Goal: Information Seeking & Learning: Understand process/instructions

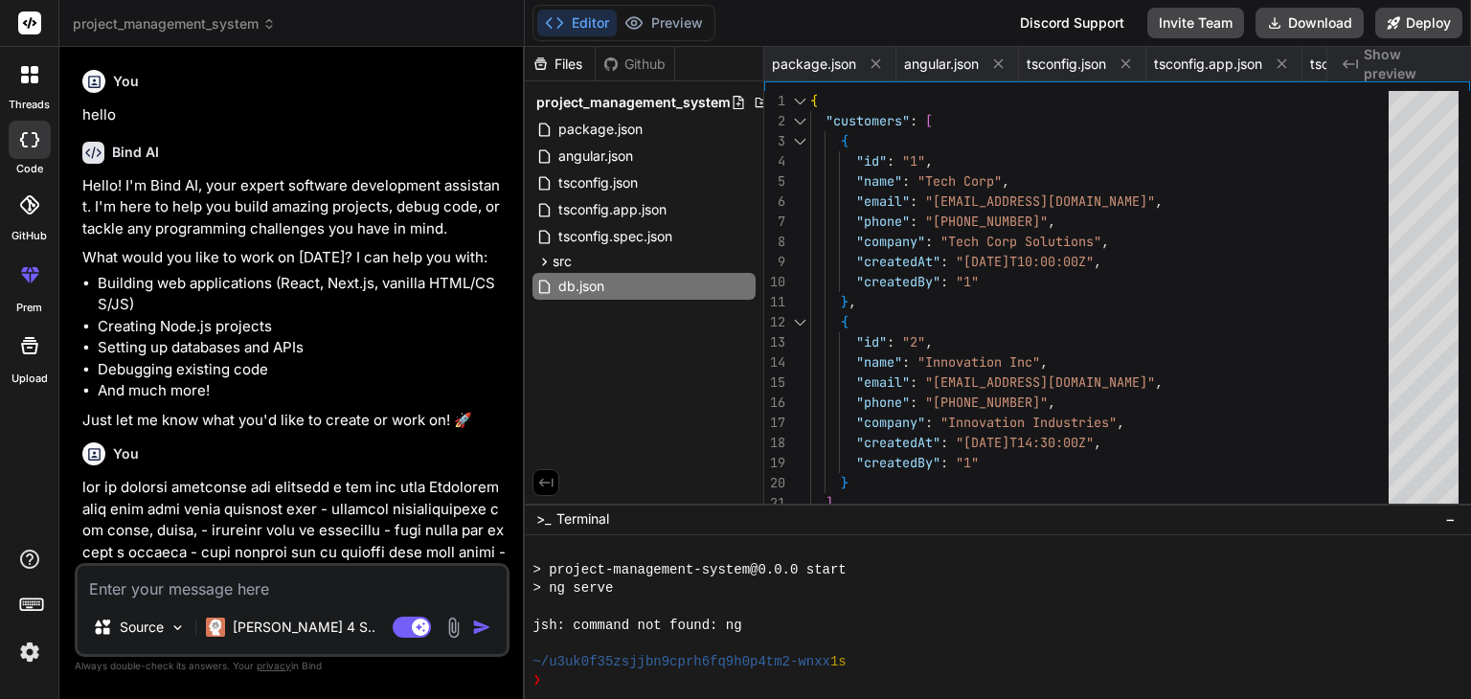
scroll to position [257, 0]
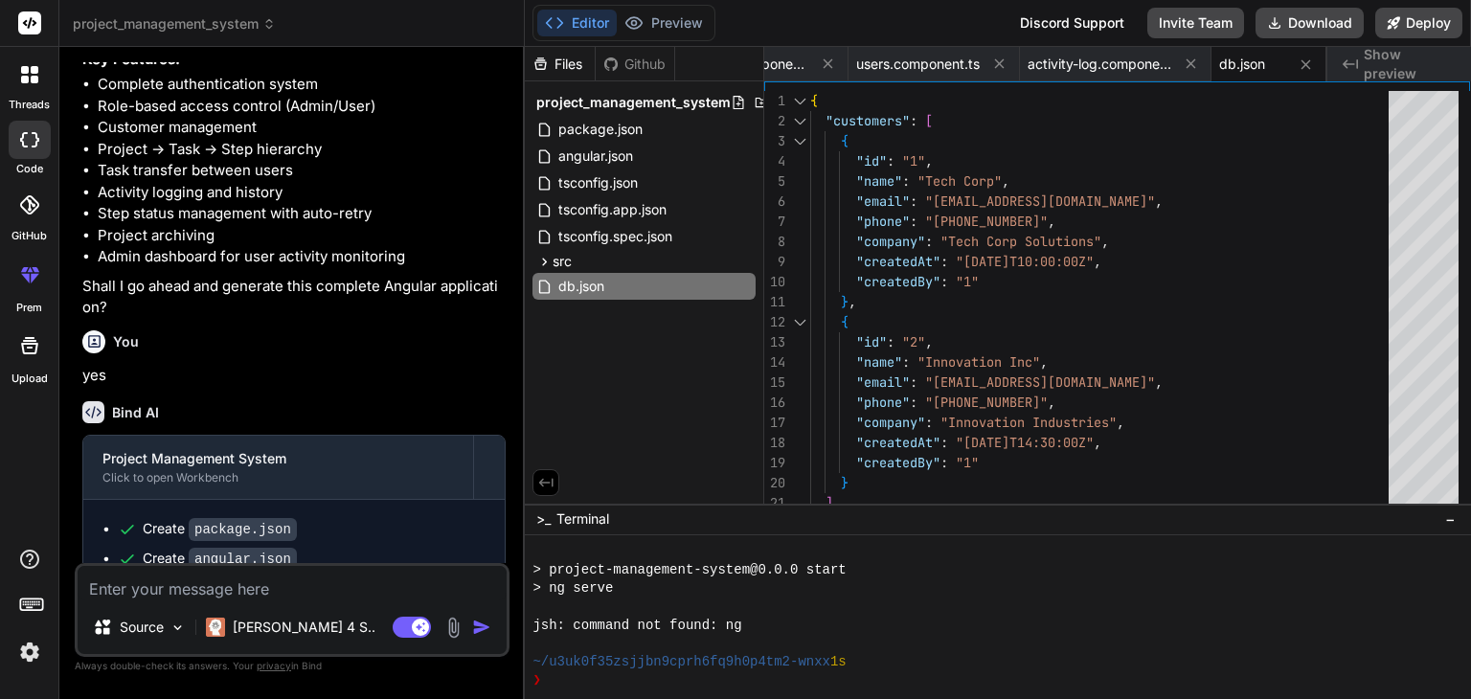
click at [654, 108] on span "project_management_system" at bounding box center [633, 102] width 194 height 19
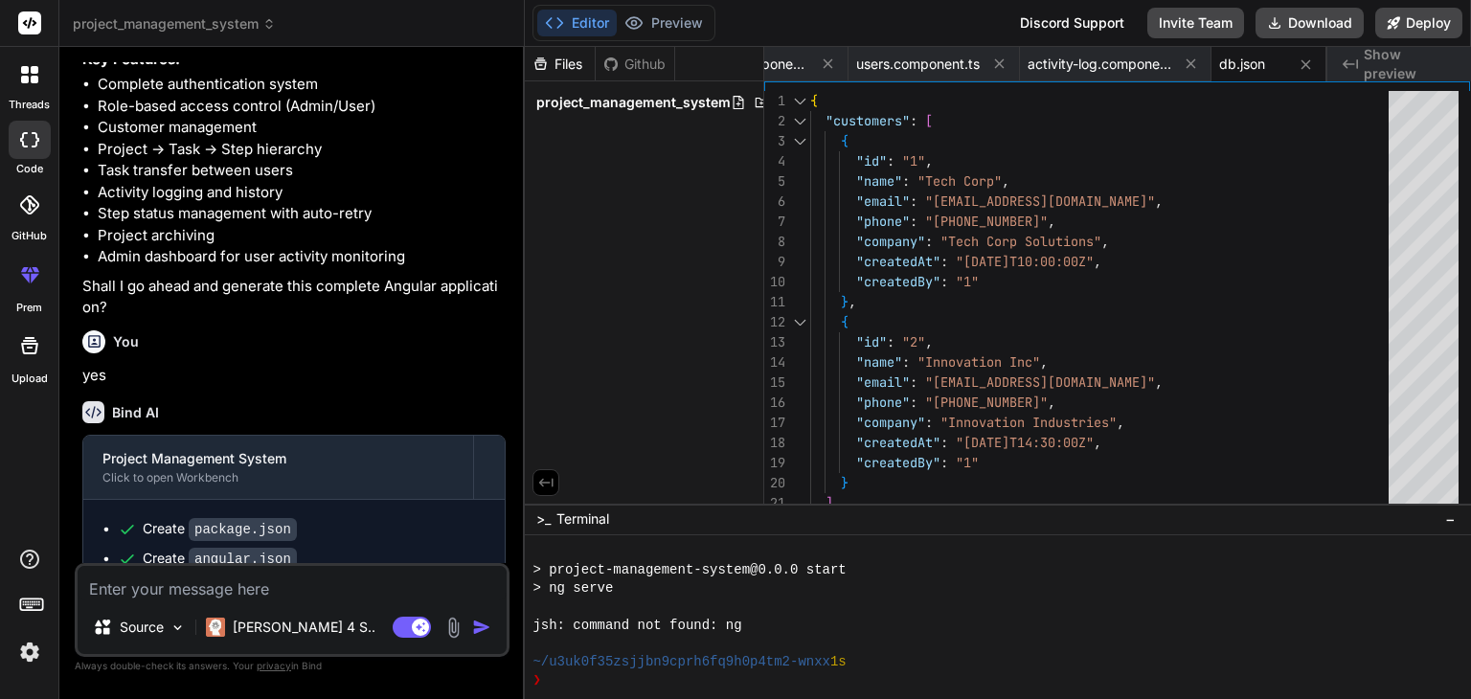
click at [654, 108] on span "project_management_system" at bounding box center [633, 102] width 194 height 19
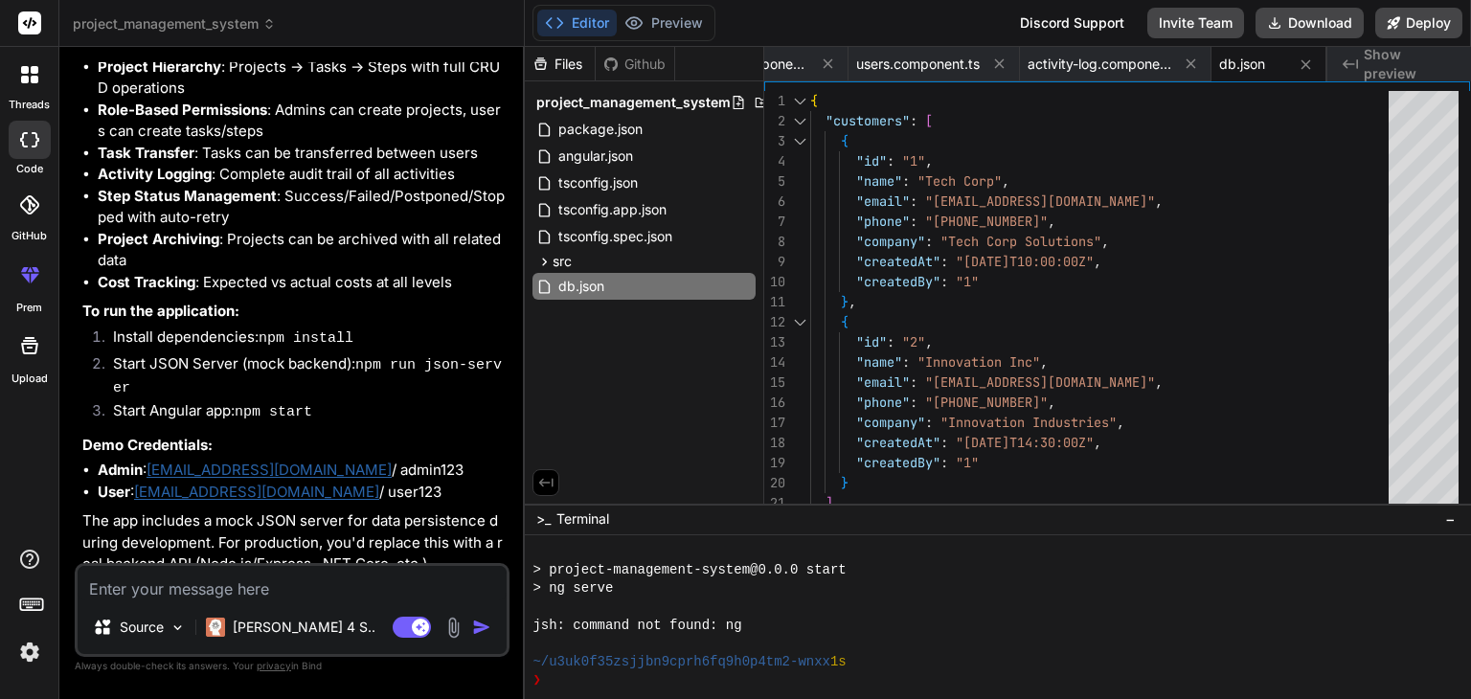
scroll to position [3371, 0]
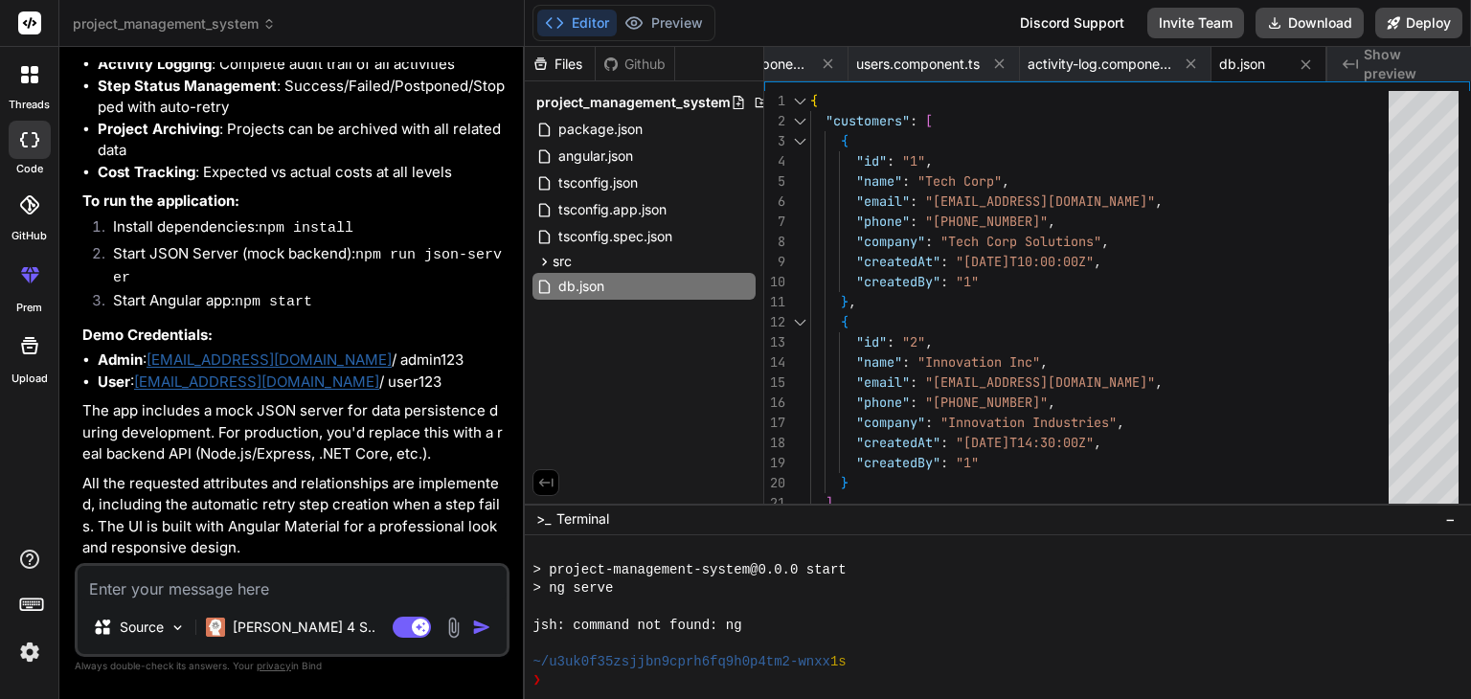
click at [232, 495] on p "All the requested attributes and relationships are implemented, including the a…" at bounding box center [293, 516] width 423 height 86
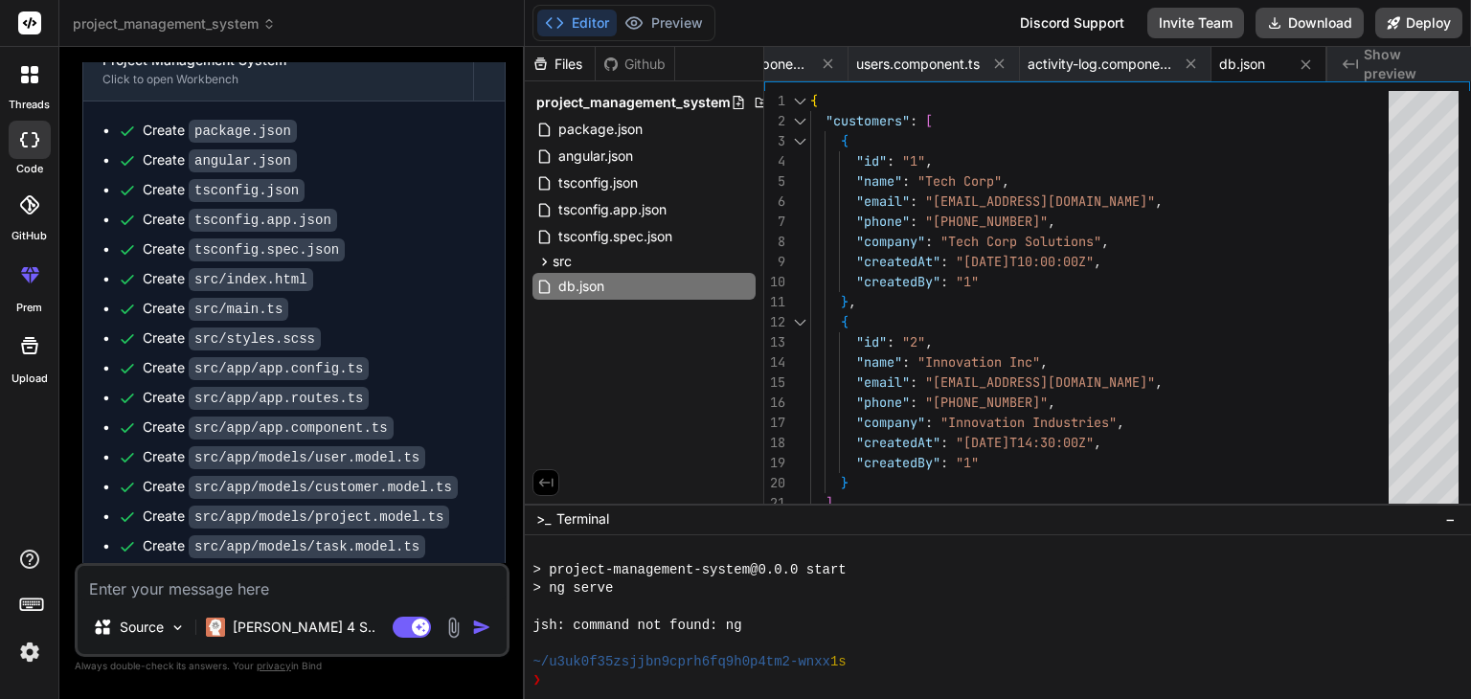
scroll to position [1647, 0]
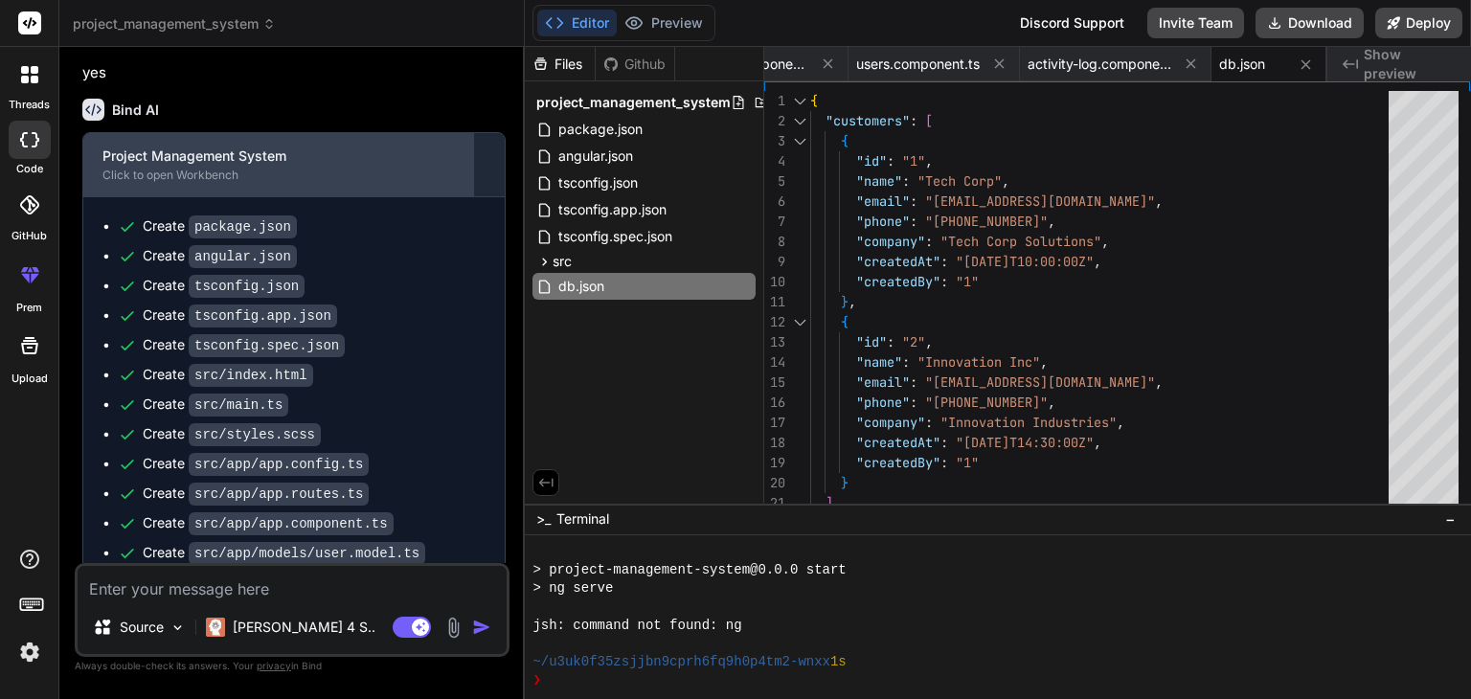
click at [234, 166] on div "Project Management System" at bounding box center [278, 156] width 352 height 19
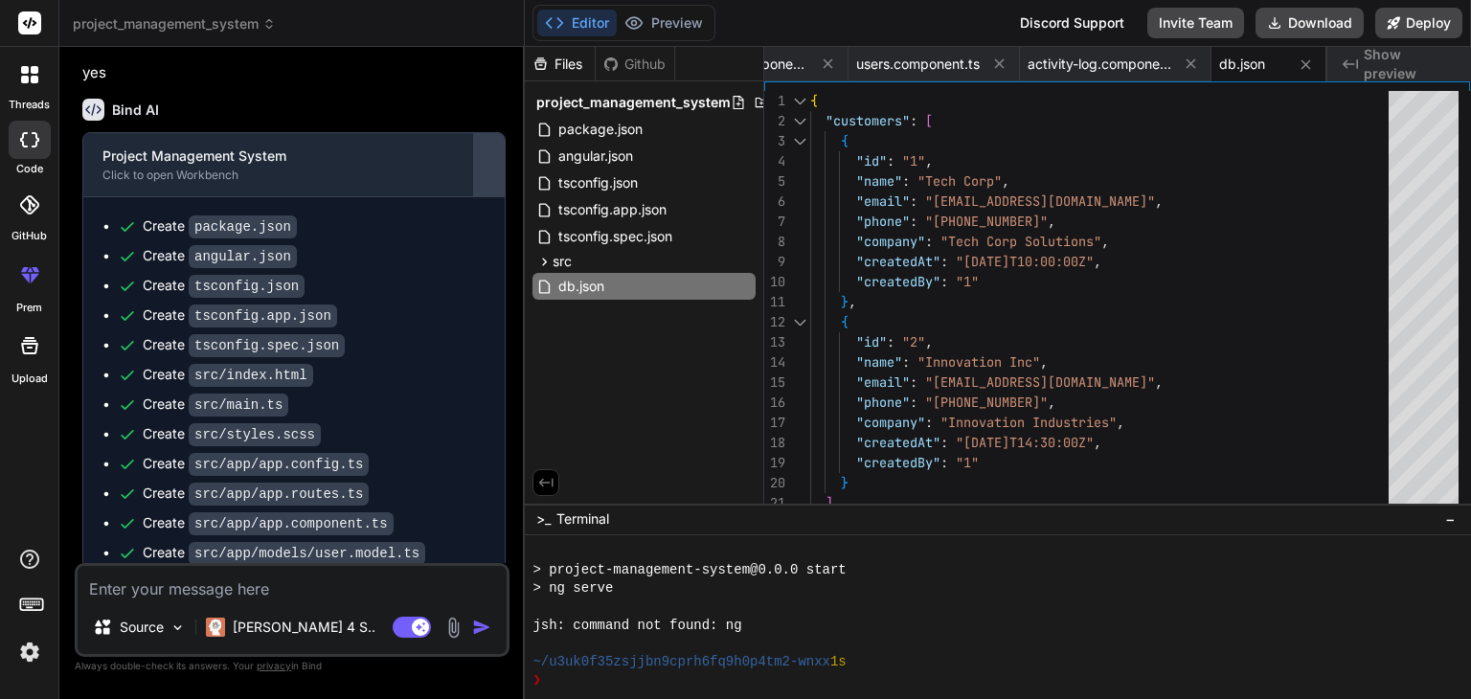
click at [489, 180] on div at bounding box center [489, 164] width 31 height 31
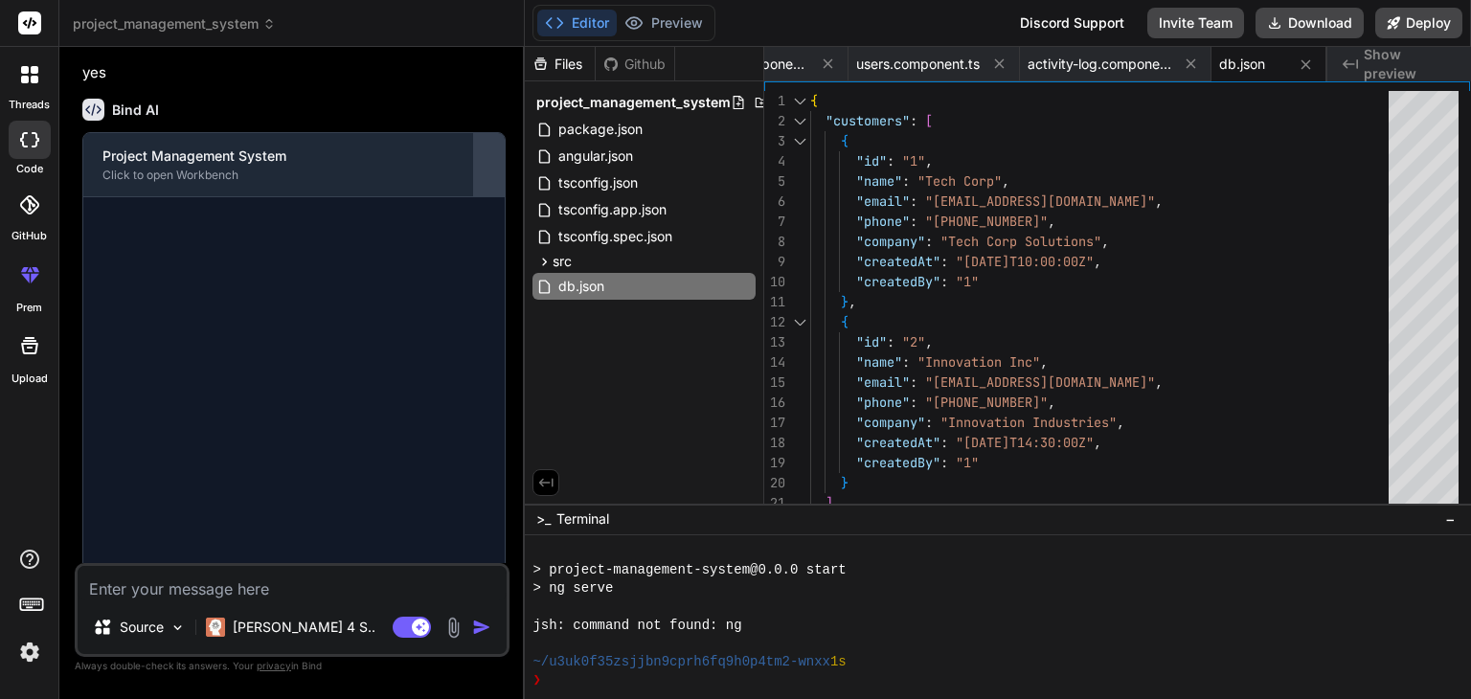
click at [489, 180] on div at bounding box center [489, 164] width 31 height 31
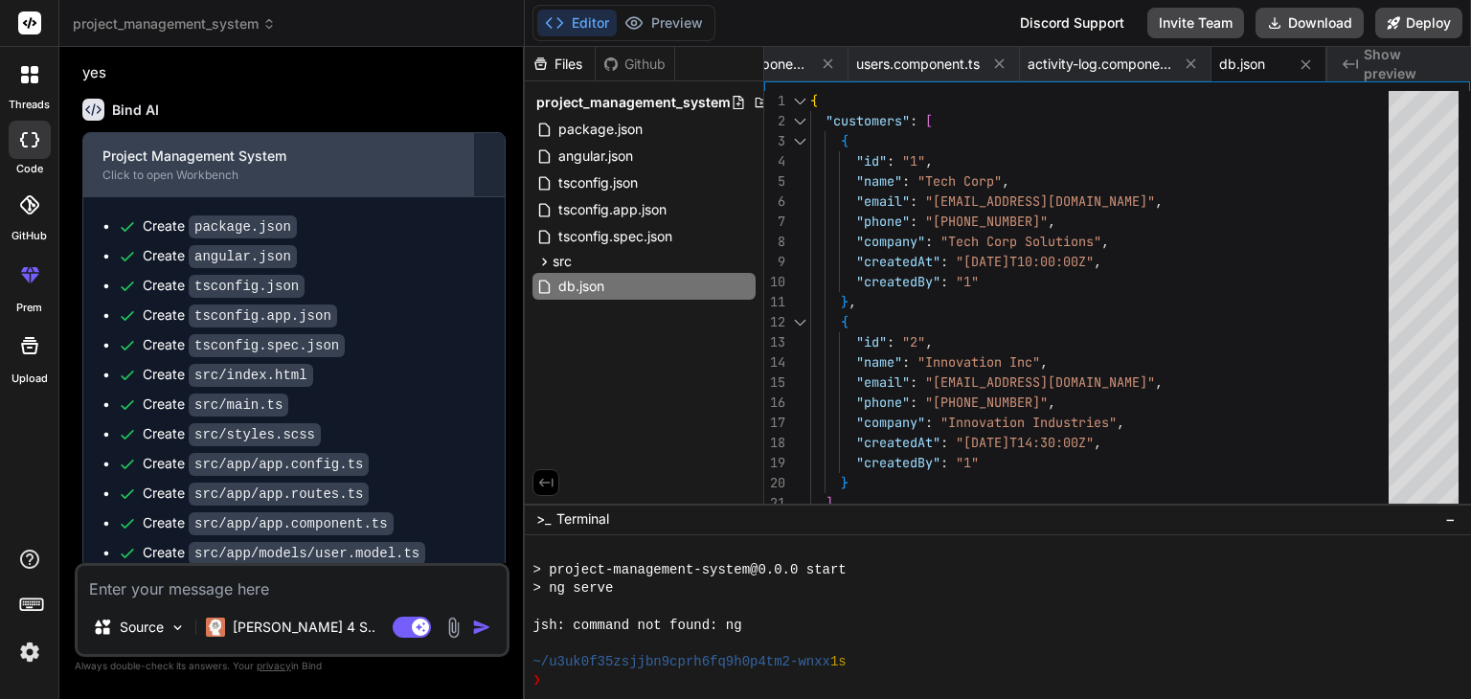
click at [226, 183] on div "Click to open Workbench" at bounding box center [278, 175] width 352 height 15
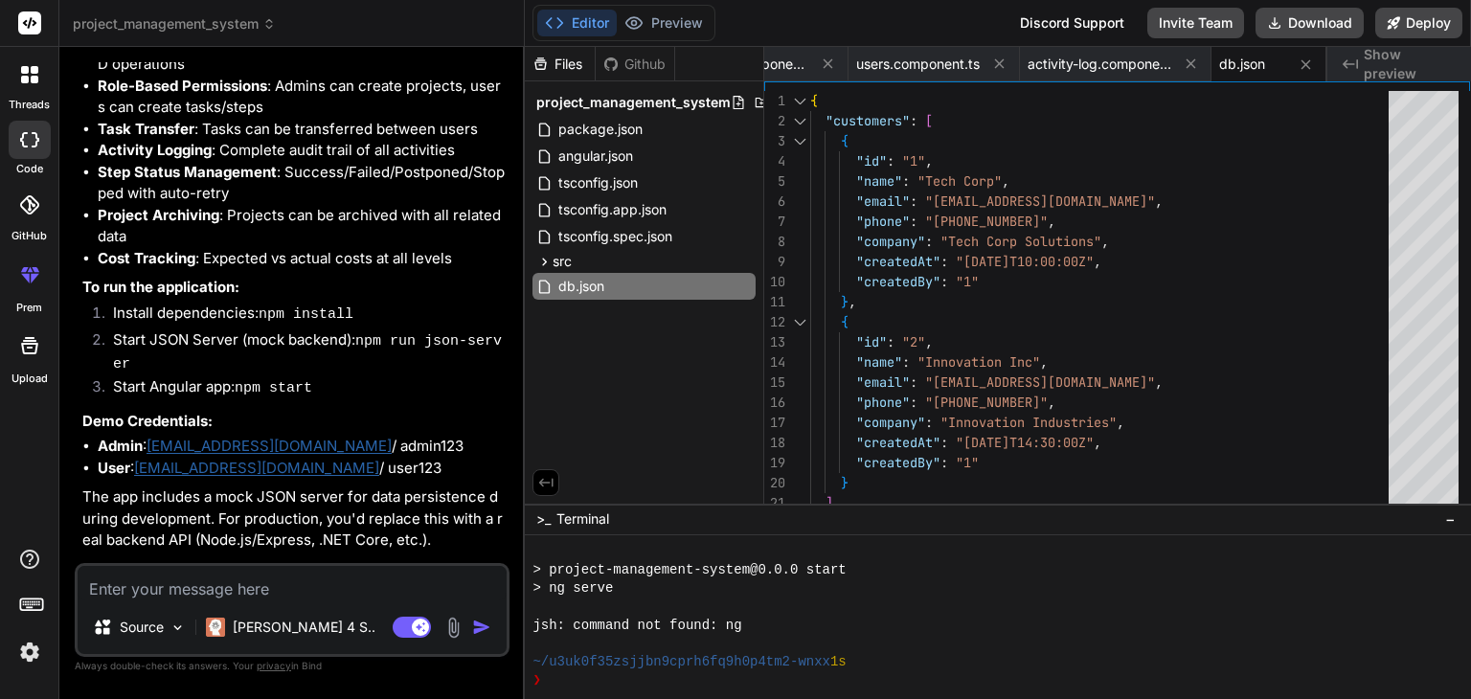
scroll to position [3371, 0]
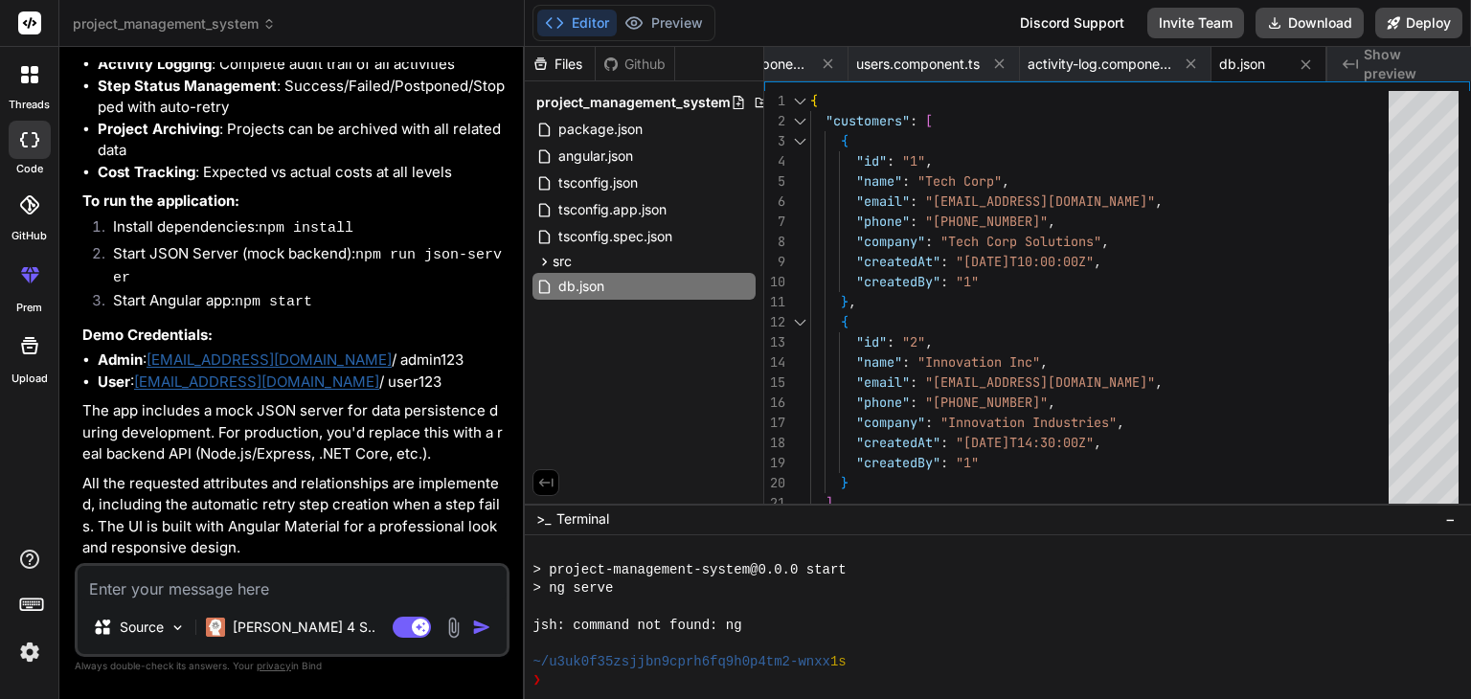
click at [172, 635] on img at bounding box center [178, 628] width 16 height 16
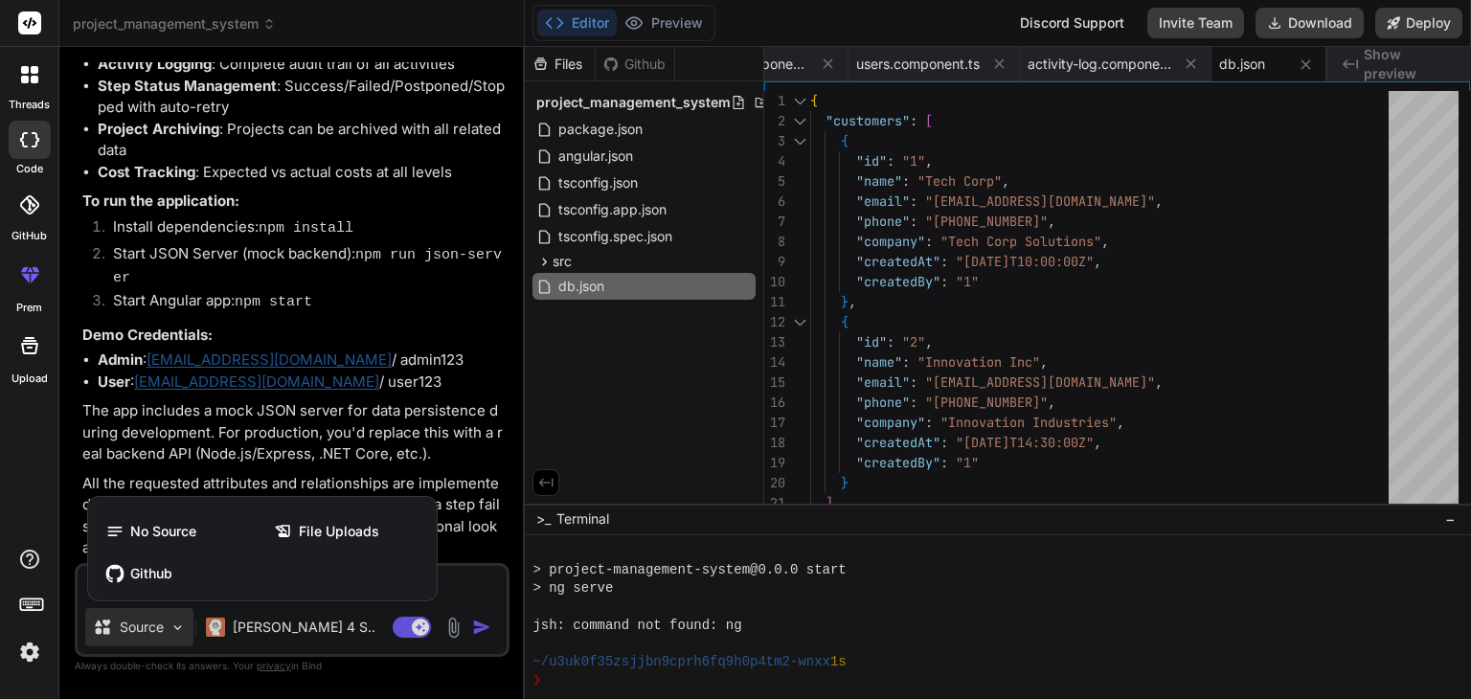
click at [169, 634] on div at bounding box center [735, 349] width 1471 height 699
click at [170, 634] on img at bounding box center [178, 628] width 16 height 16
click at [172, 629] on div at bounding box center [735, 349] width 1471 height 699
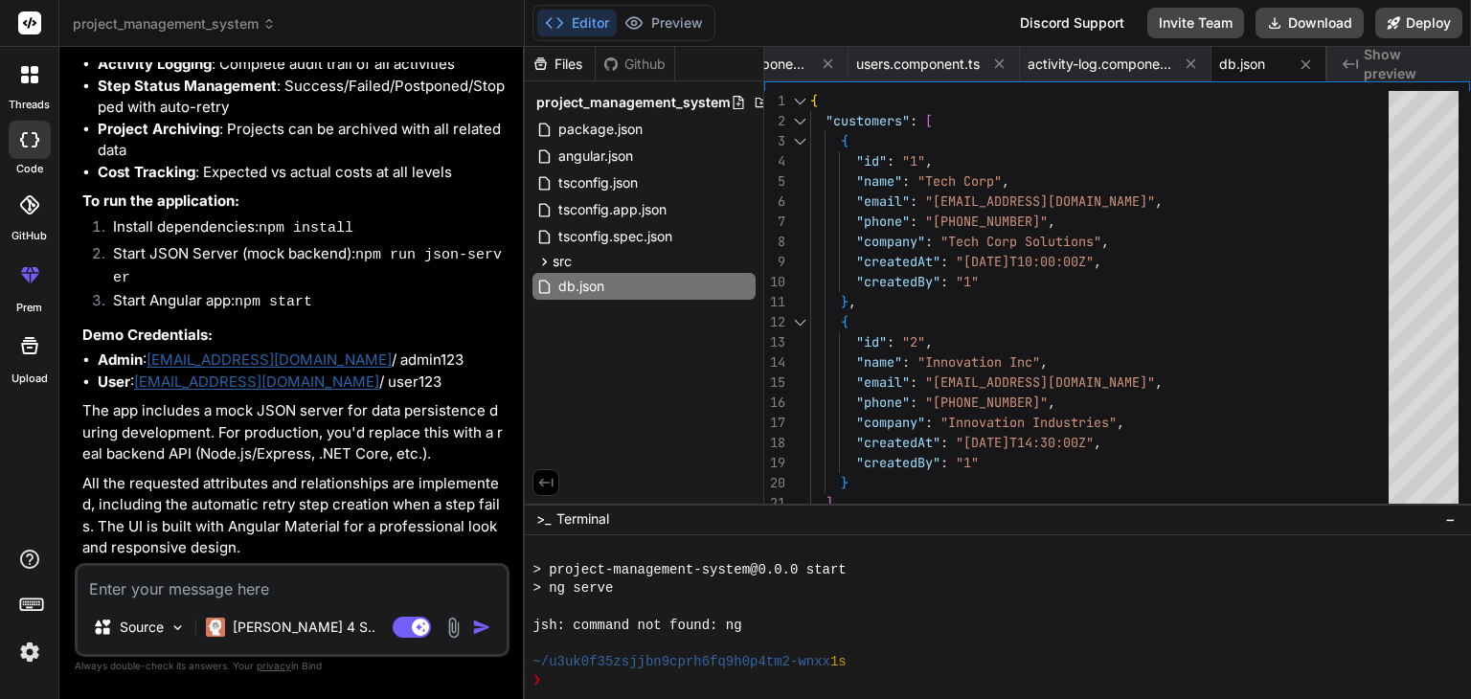
click at [32, 645] on img at bounding box center [29, 652] width 33 height 33
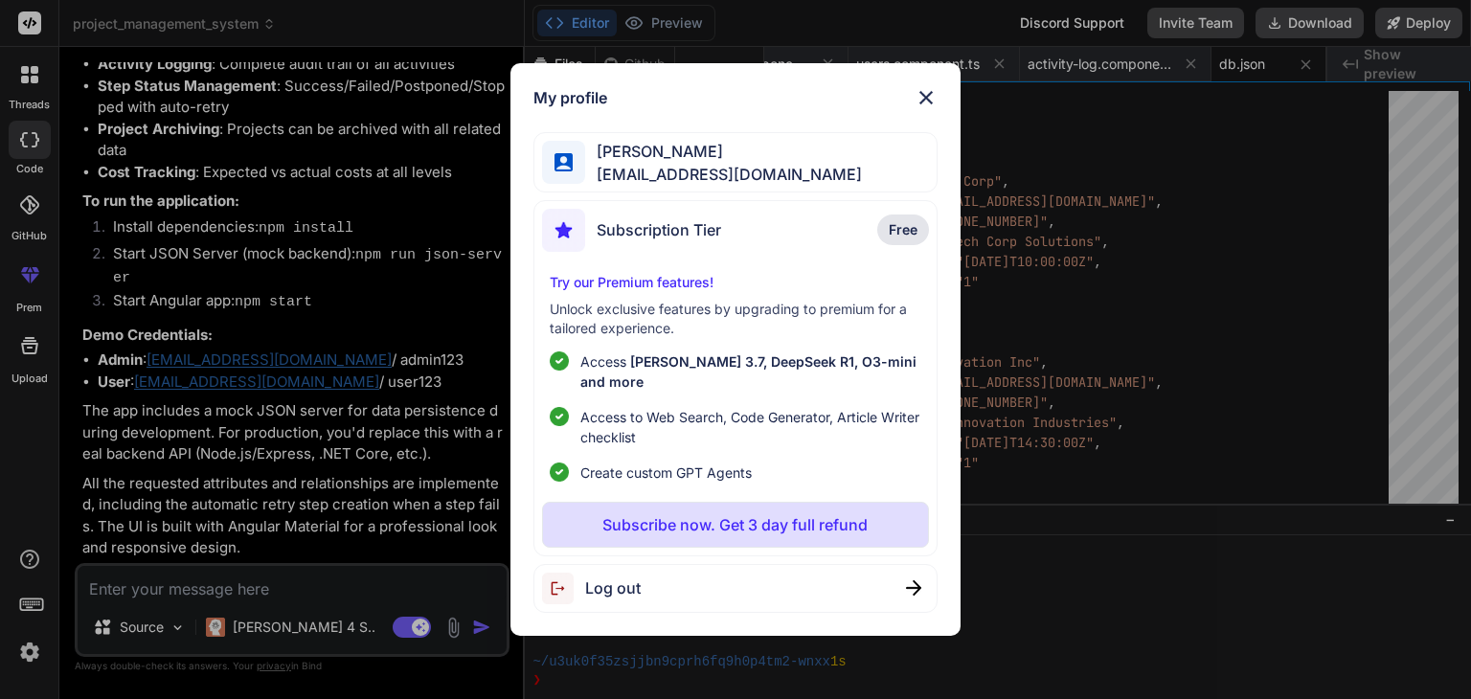
click at [169, 499] on div "My profile [PERSON_NAME] [PERSON_NAME][EMAIL_ADDRESS][DOMAIN_NAME] Subscription…" at bounding box center [735, 349] width 1471 height 699
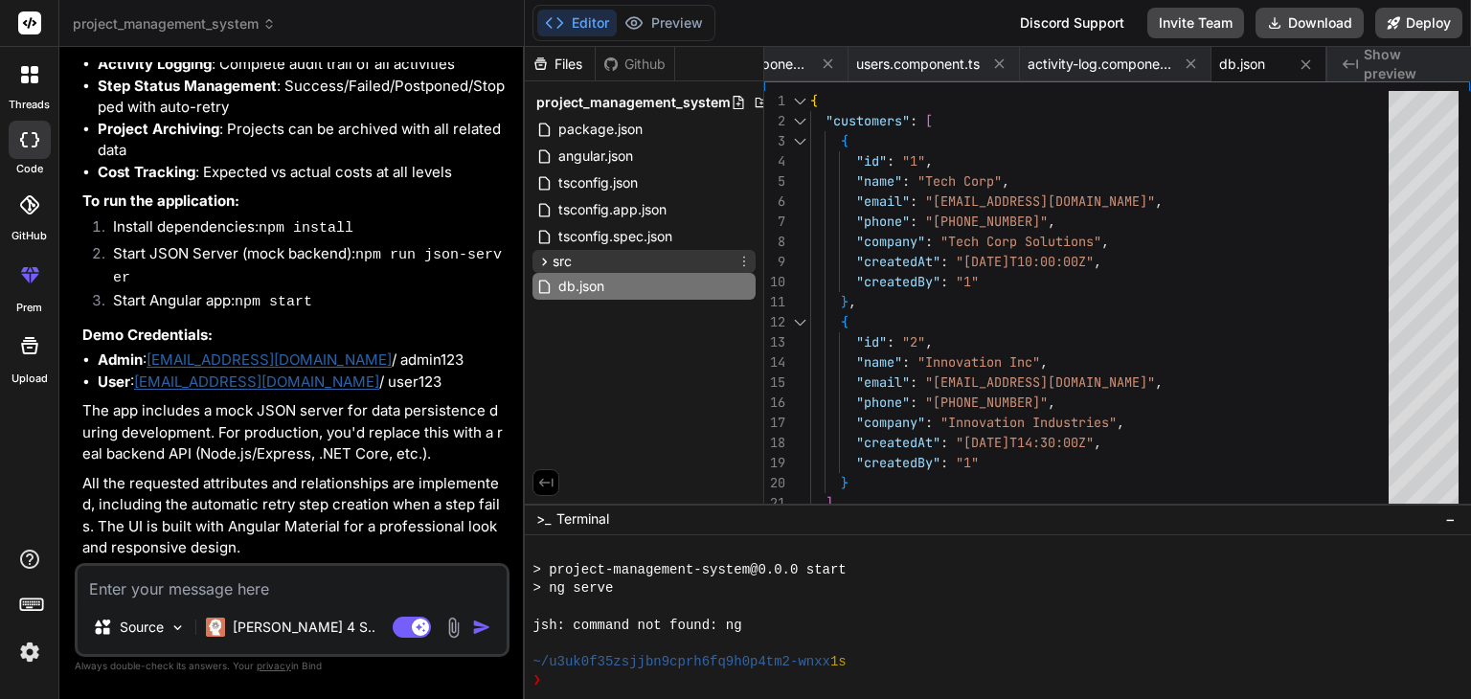
click at [545, 265] on icon at bounding box center [544, 262] width 16 height 16
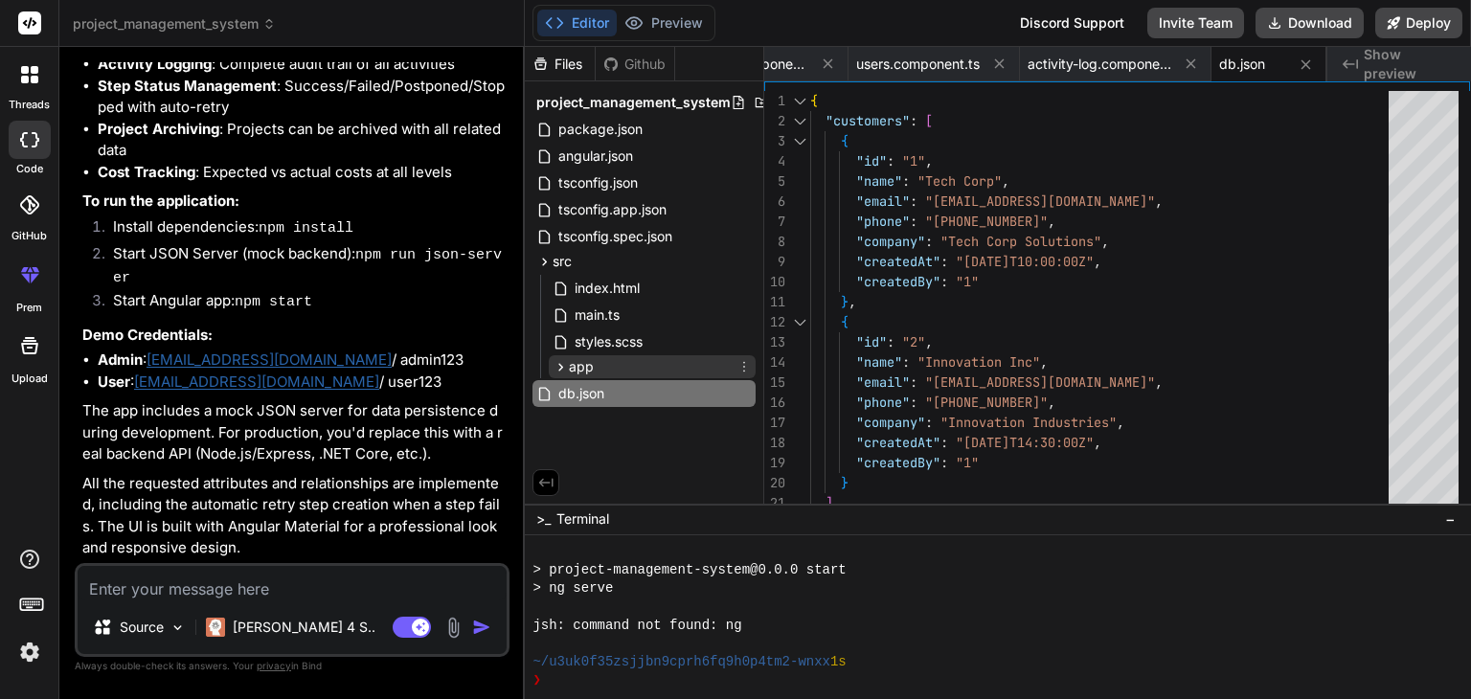
click at [559, 369] on icon at bounding box center [561, 367] width 16 height 16
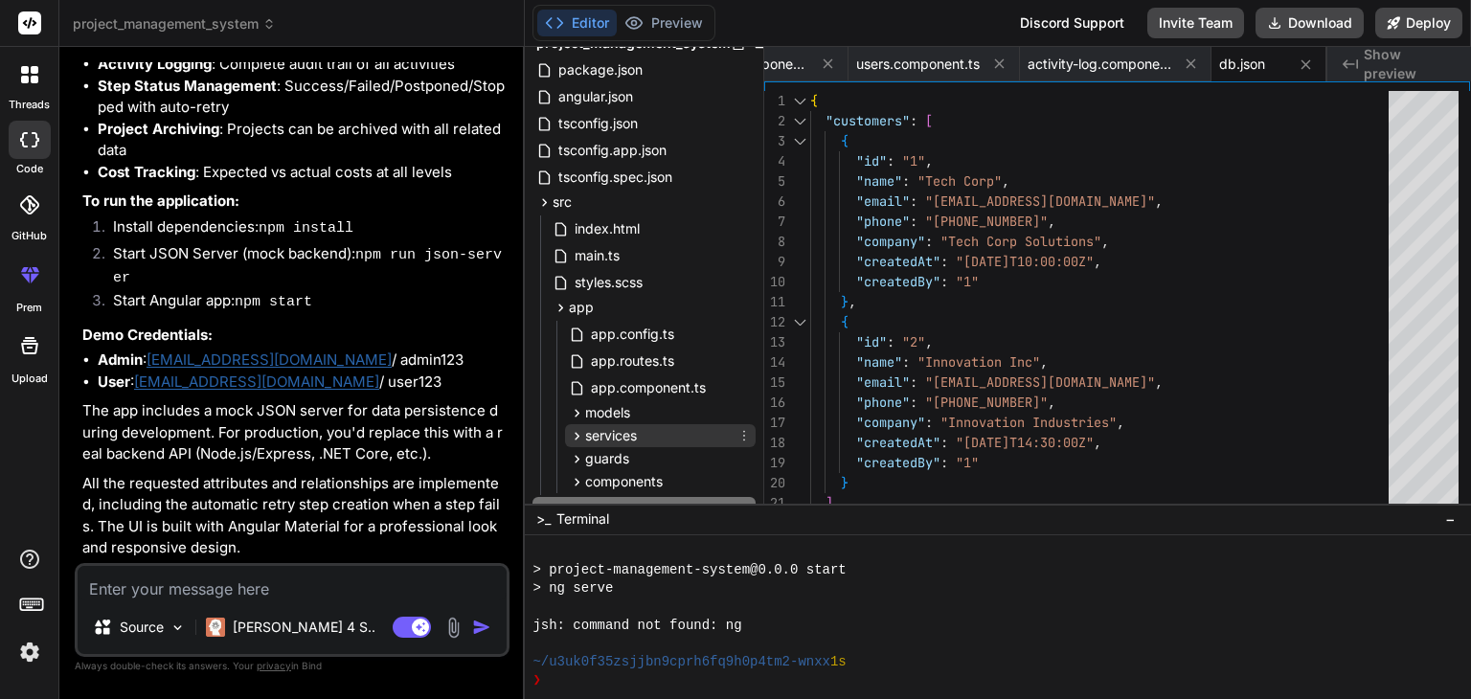
scroll to position [125, 0]
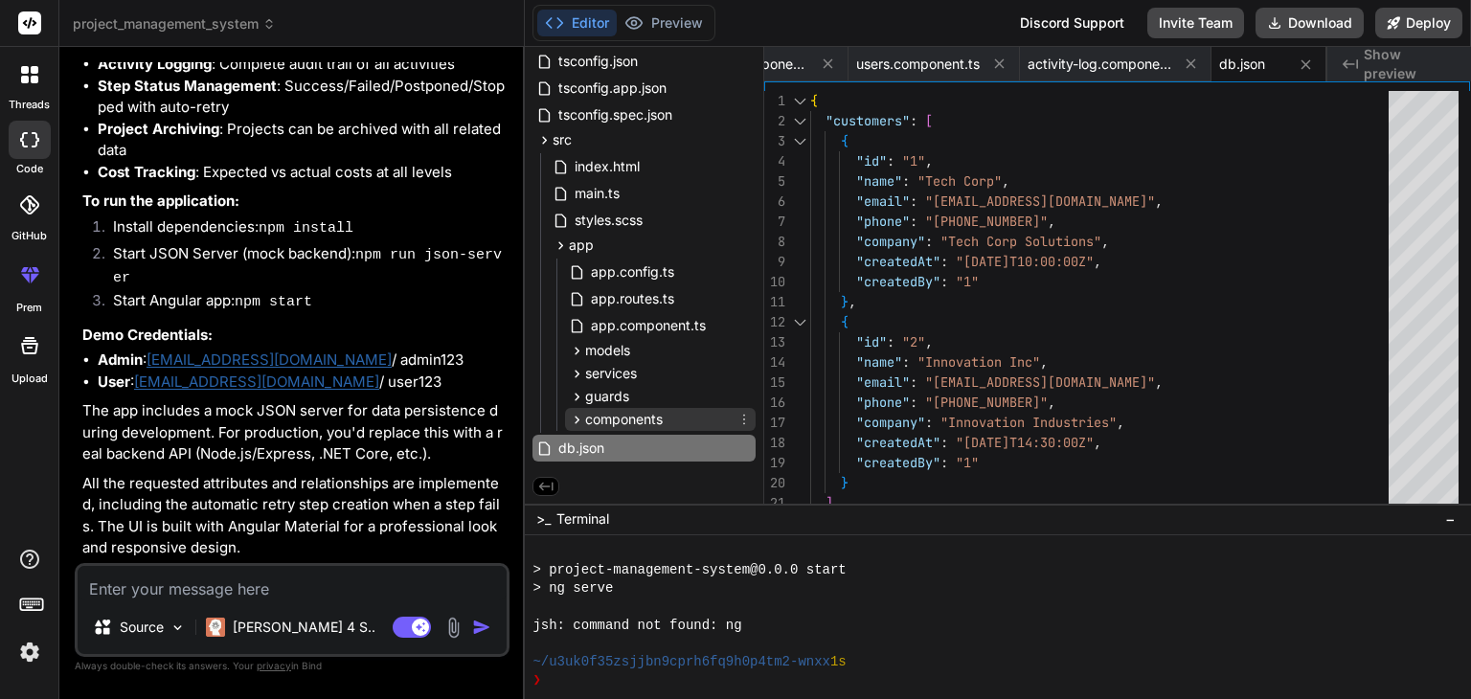
click at [580, 412] on icon at bounding box center [577, 420] width 16 height 16
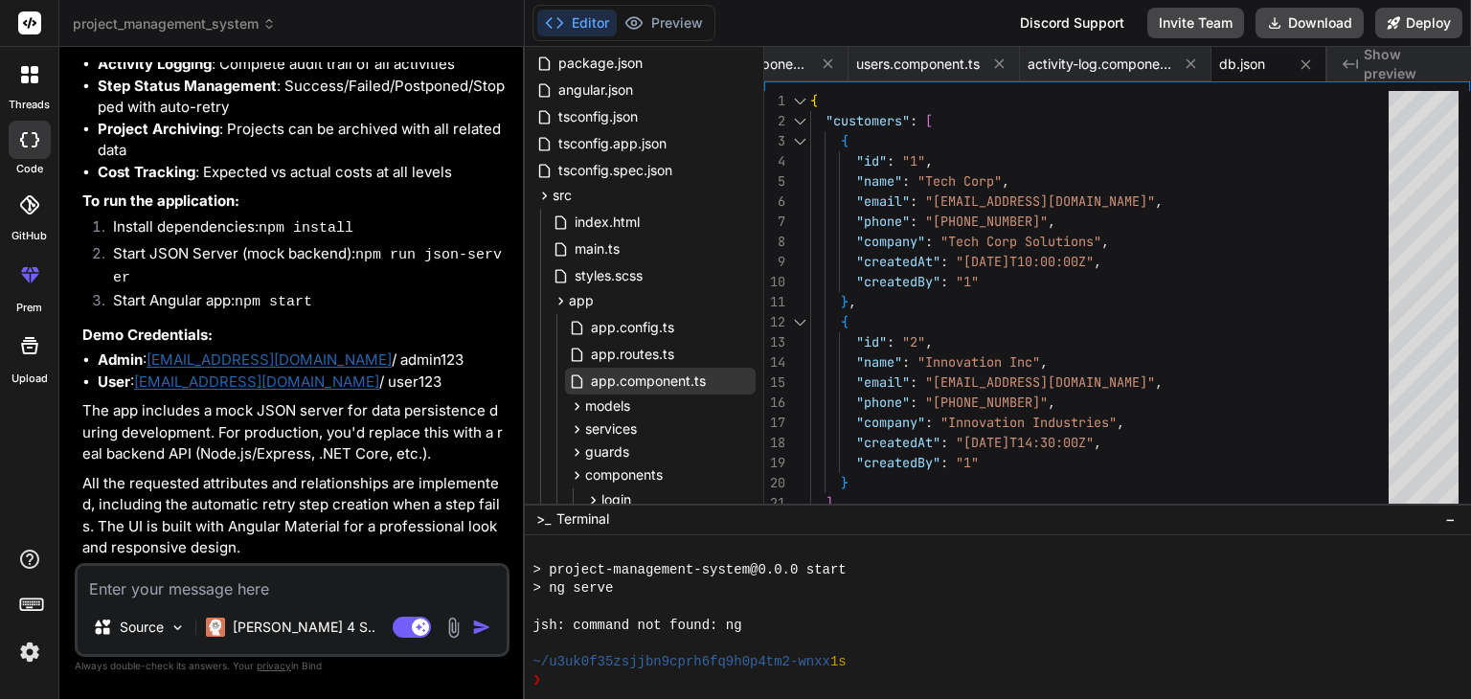
scroll to position [49, 0]
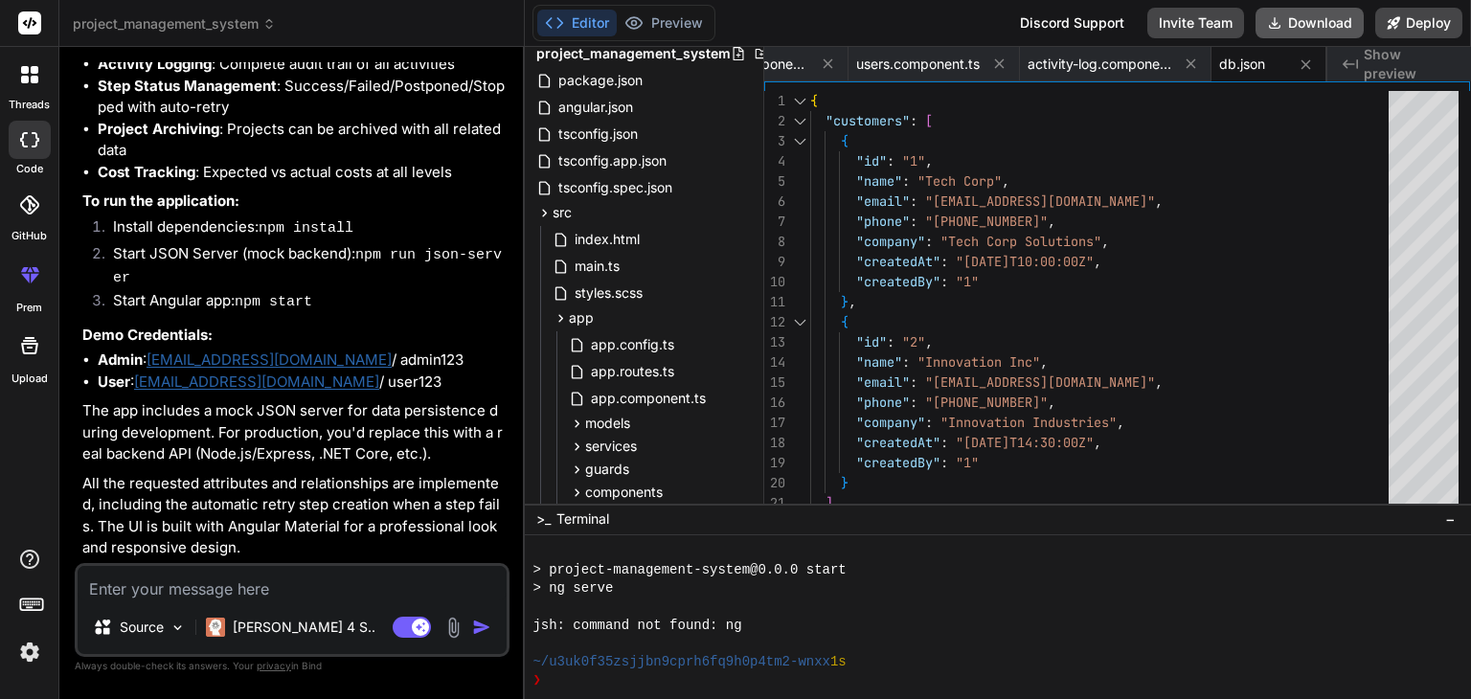
click at [1327, 28] on button "Download" at bounding box center [1310, 23] width 108 height 31
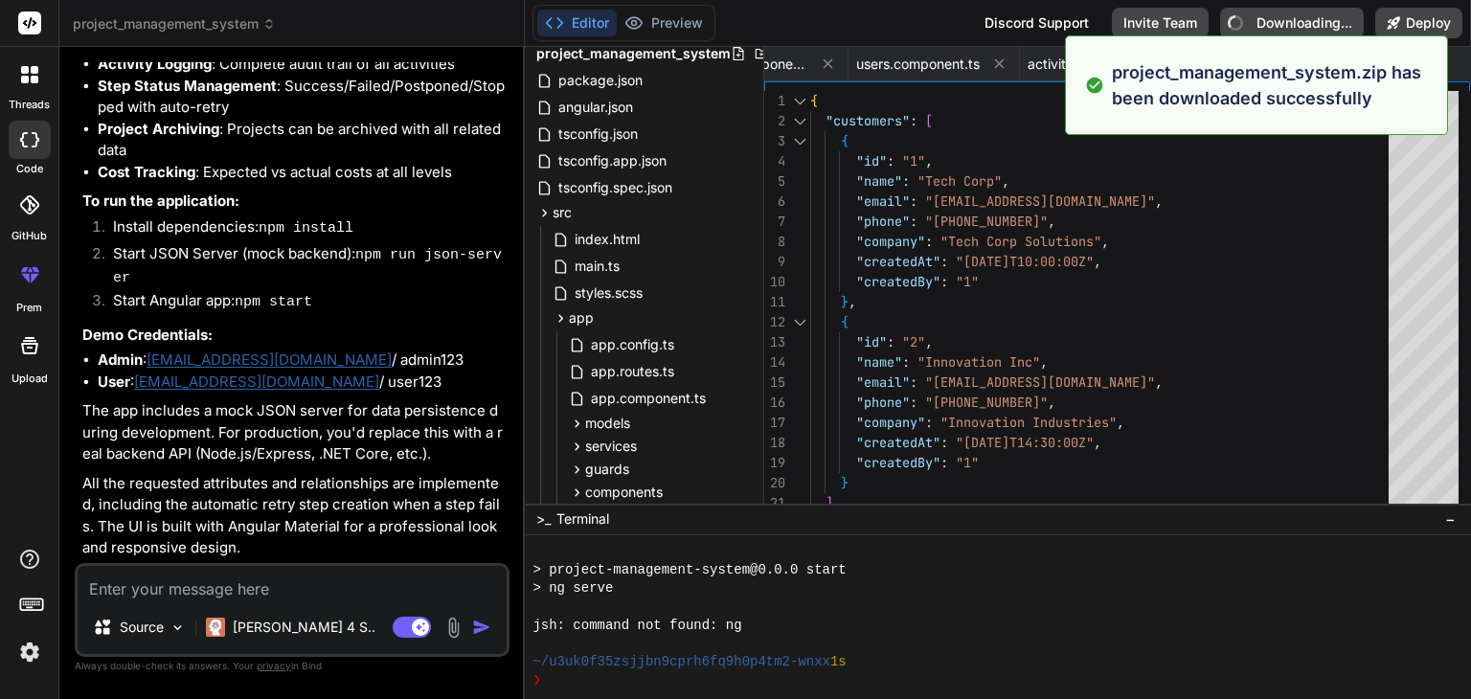
type textarea "x"
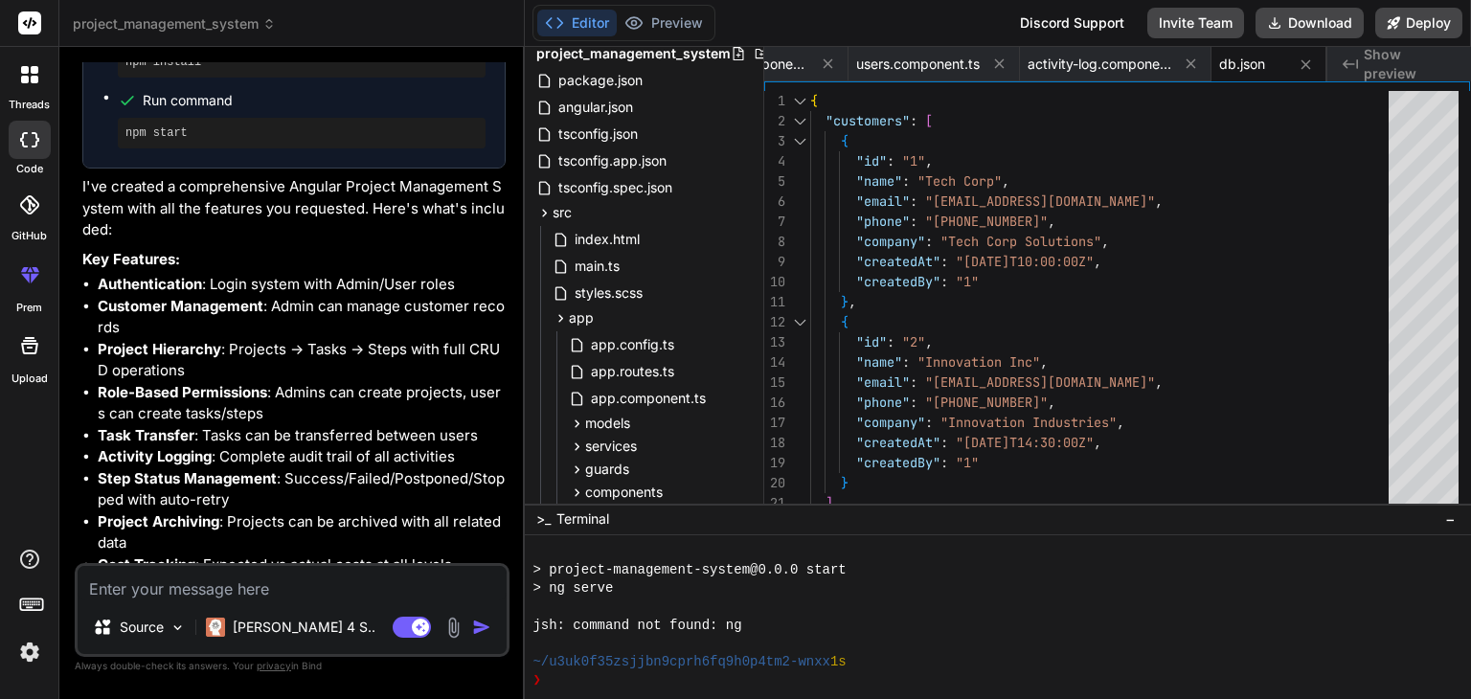
scroll to position [2873, 0]
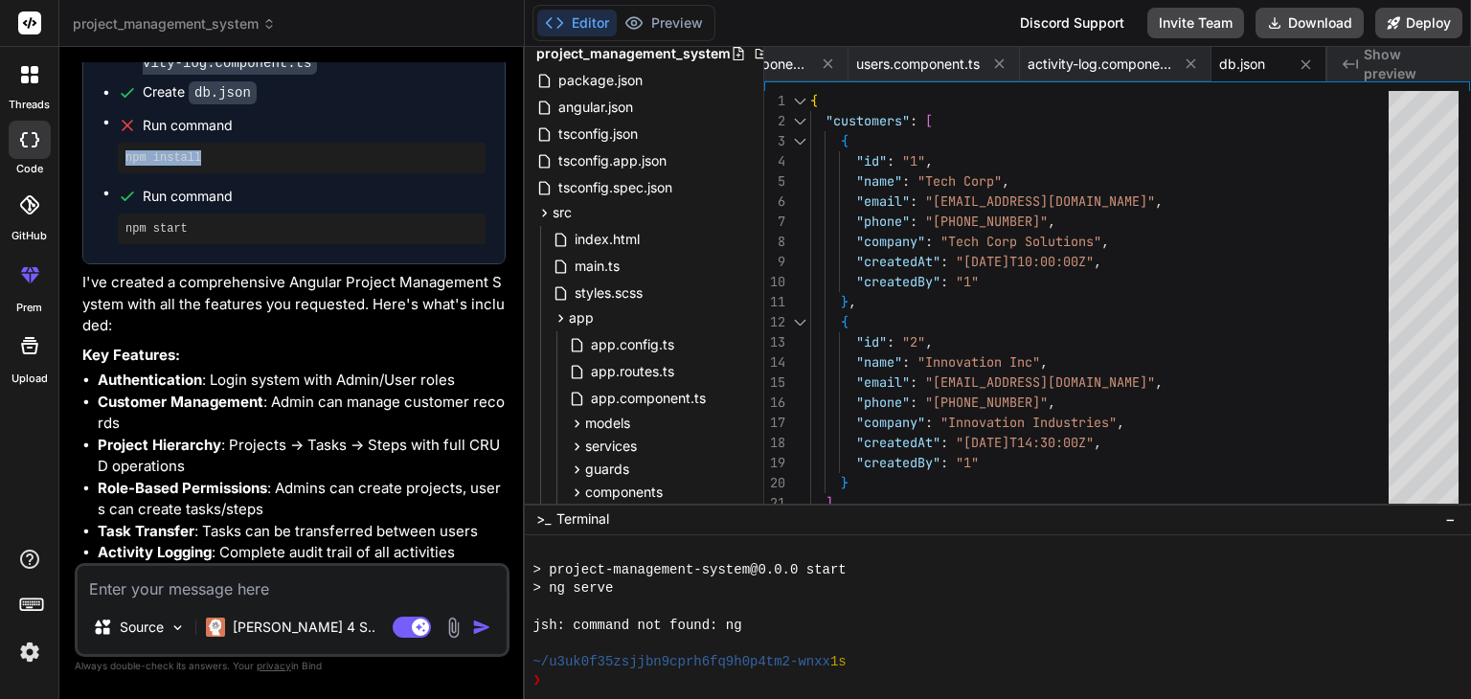
drag, startPoint x: 121, startPoint y: 176, endPoint x: 199, endPoint y: 170, distance: 78.7
click at [199, 170] on div "npm install" at bounding box center [302, 158] width 368 height 31
copy pre "npm install"
click at [34, 22] on icon at bounding box center [30, 22] width 14 height 11
click at [345, 594] on textarea at bounding box center [292, 583] width 429 height 34
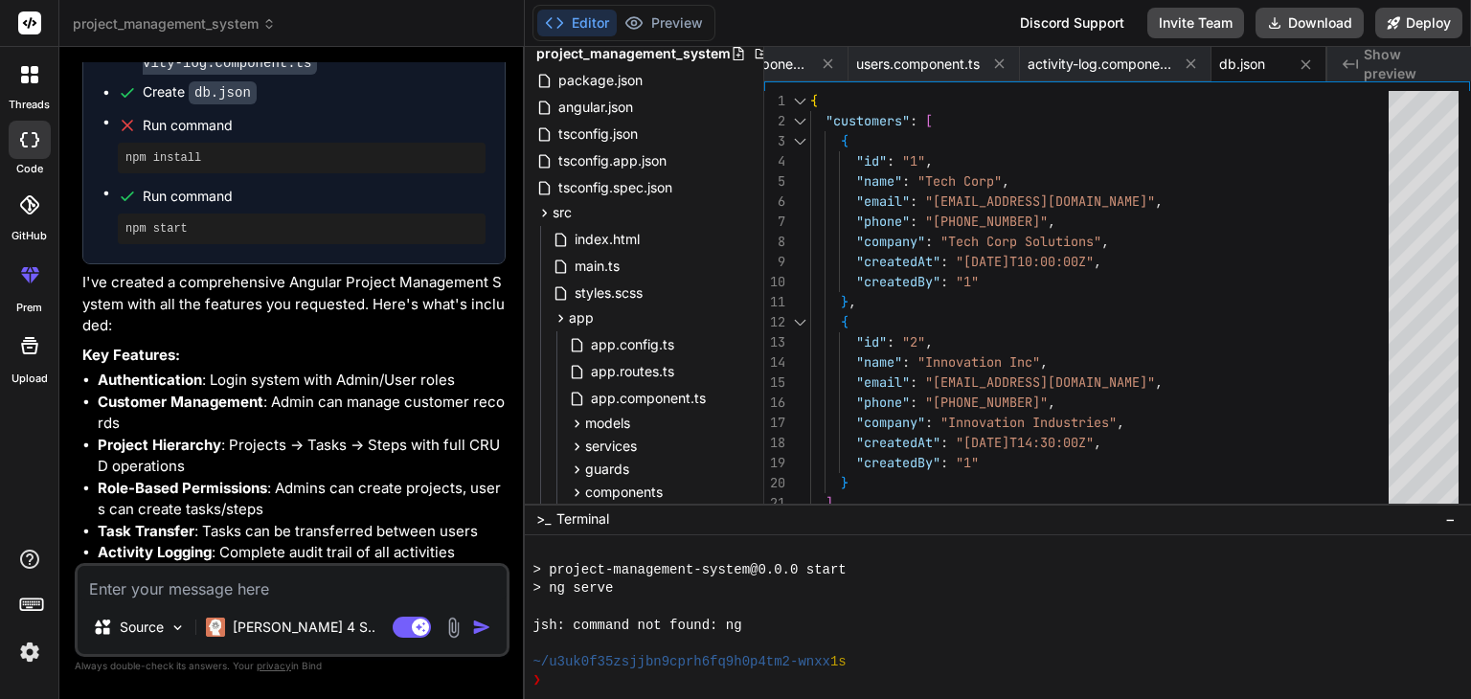
paste textarea "npm error code E404 npm error 404 Not Found - GET [URL][DOMAIN_NAME] - Not foun…"
type textarea "npm error code E404 npm error 404 Not Found - GET [URL][DOMAIN_NAME] - Not foun…"
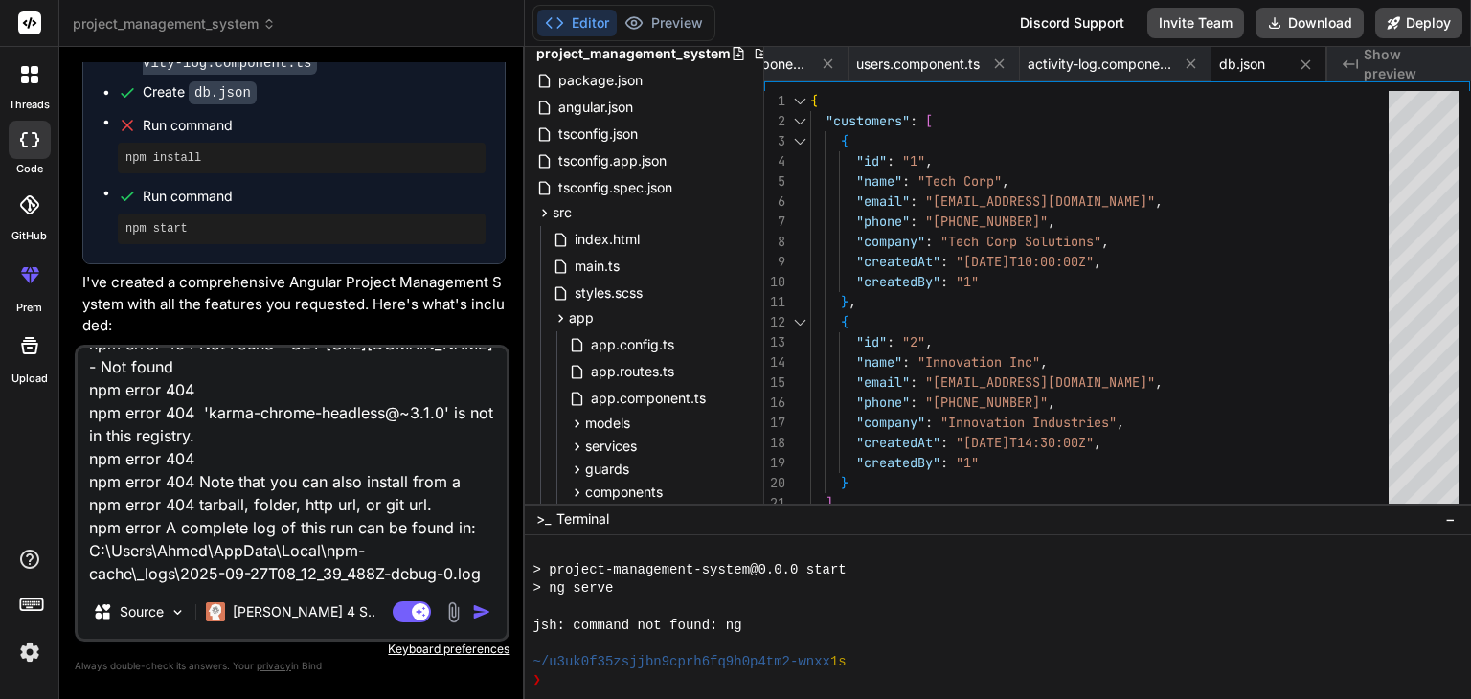
type textarea "x"
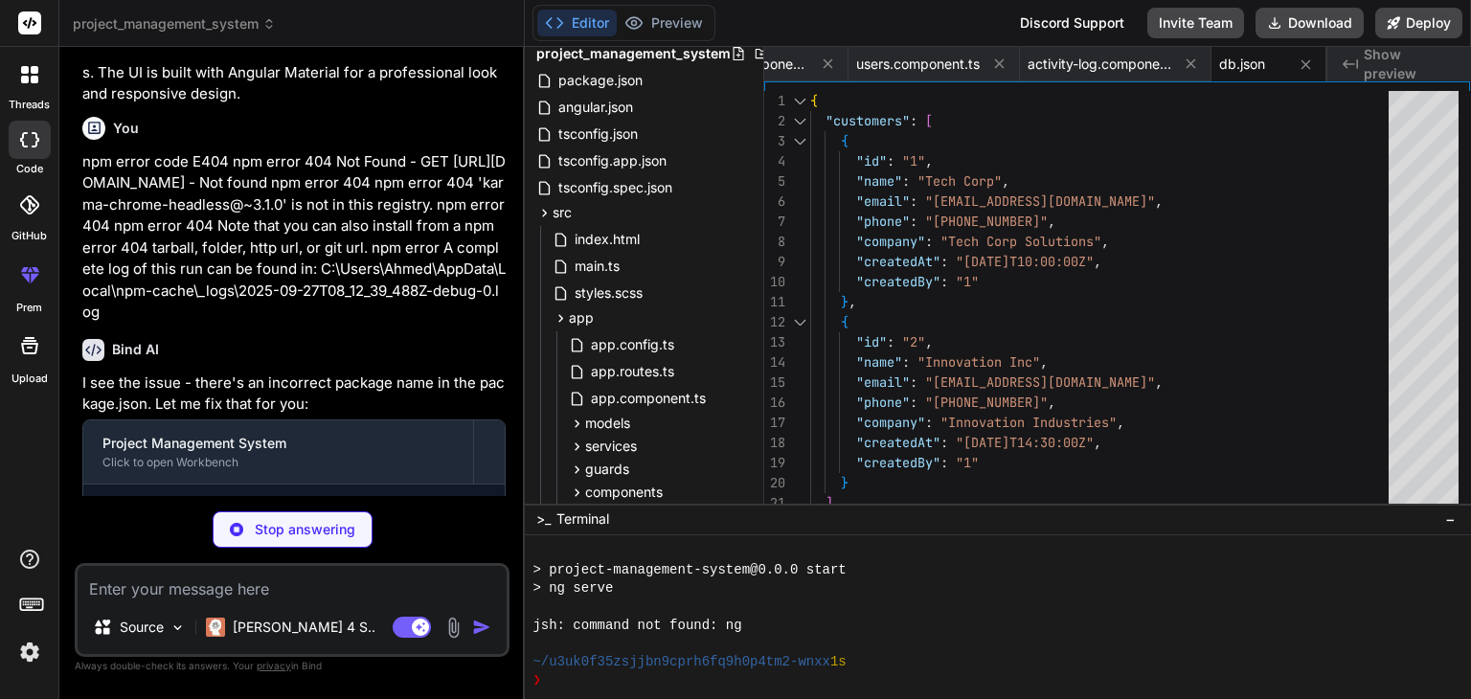
scroll to position [3872, 0]
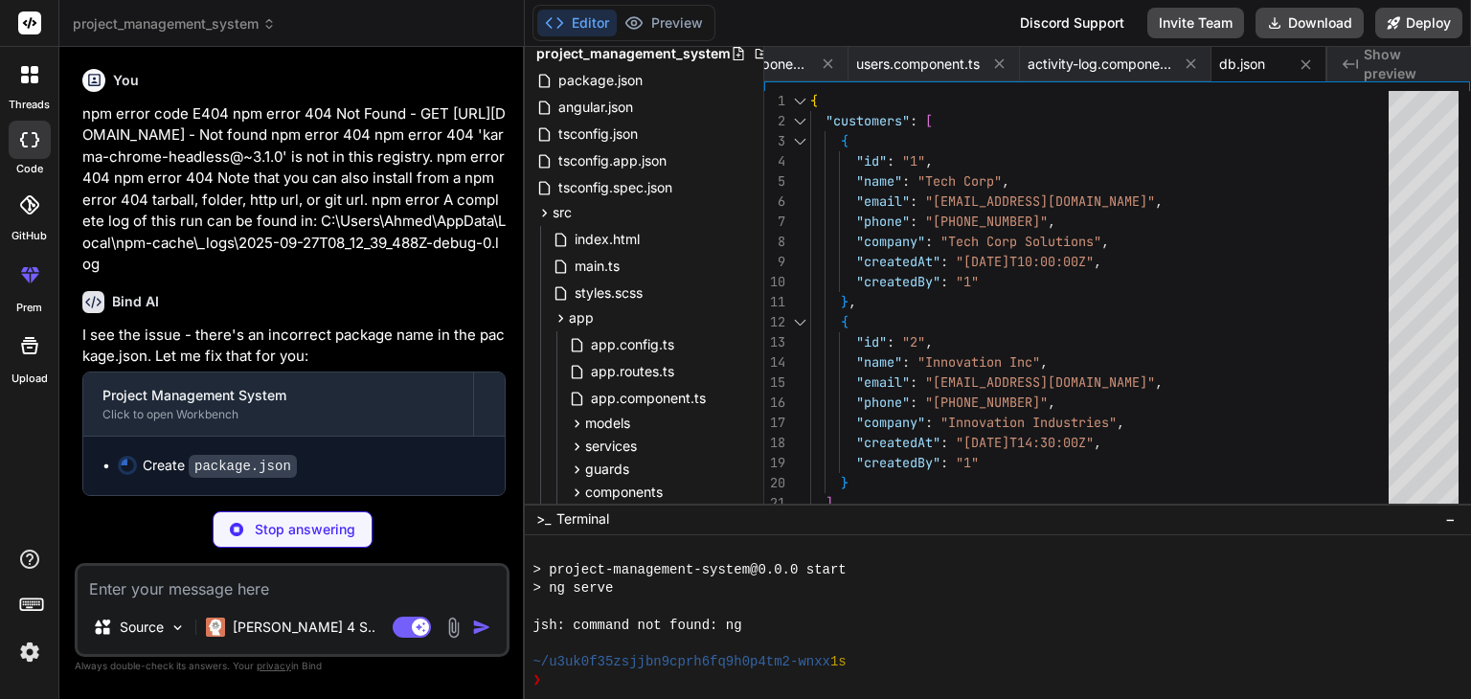
type textarea "x"
type textarea ""typescript": "~5.2.0" } }"
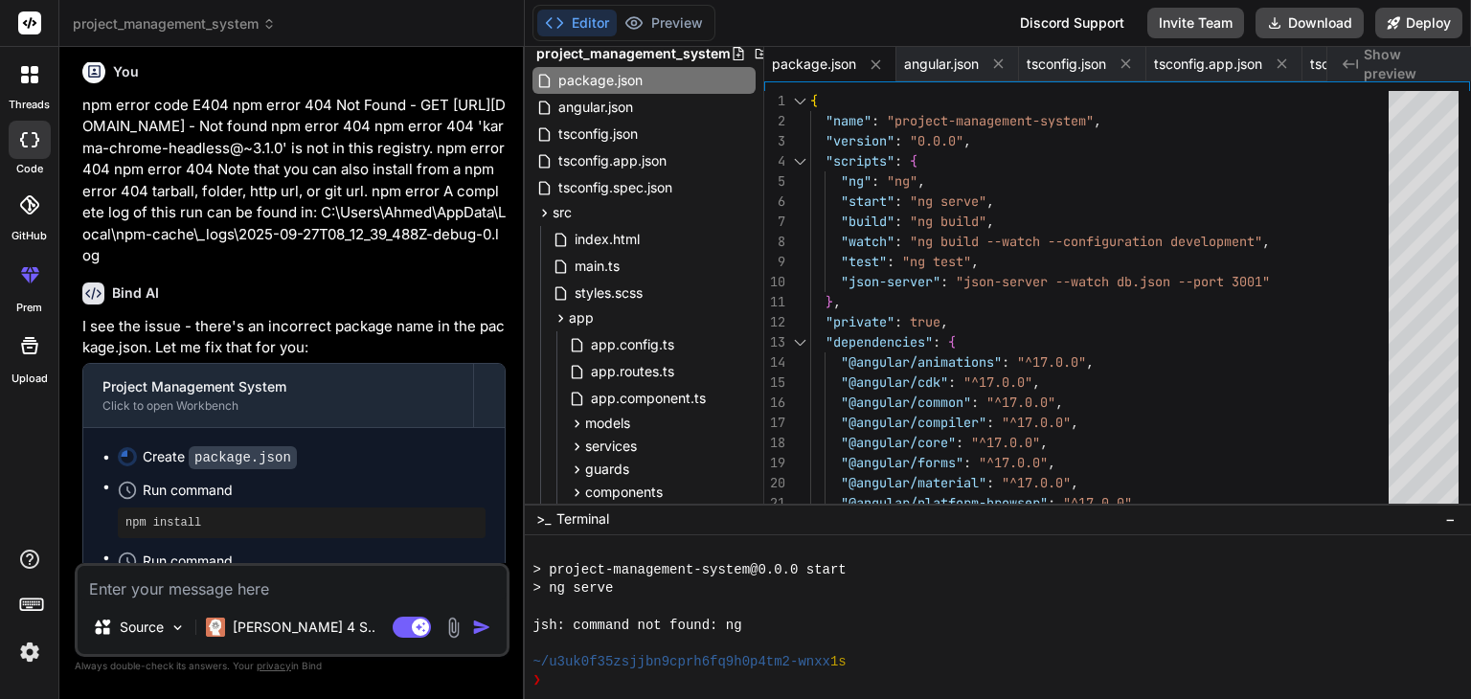
scroll to position [4064, 0]
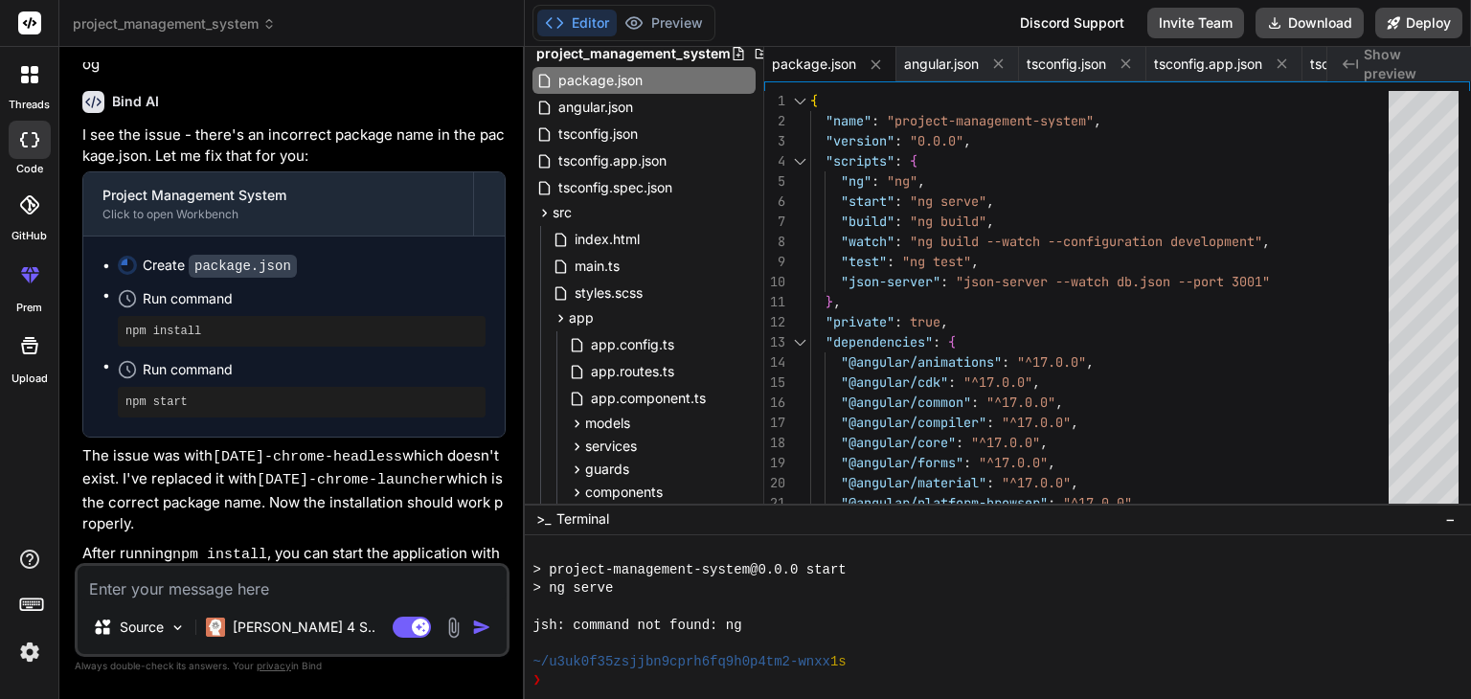
type textarea "x"
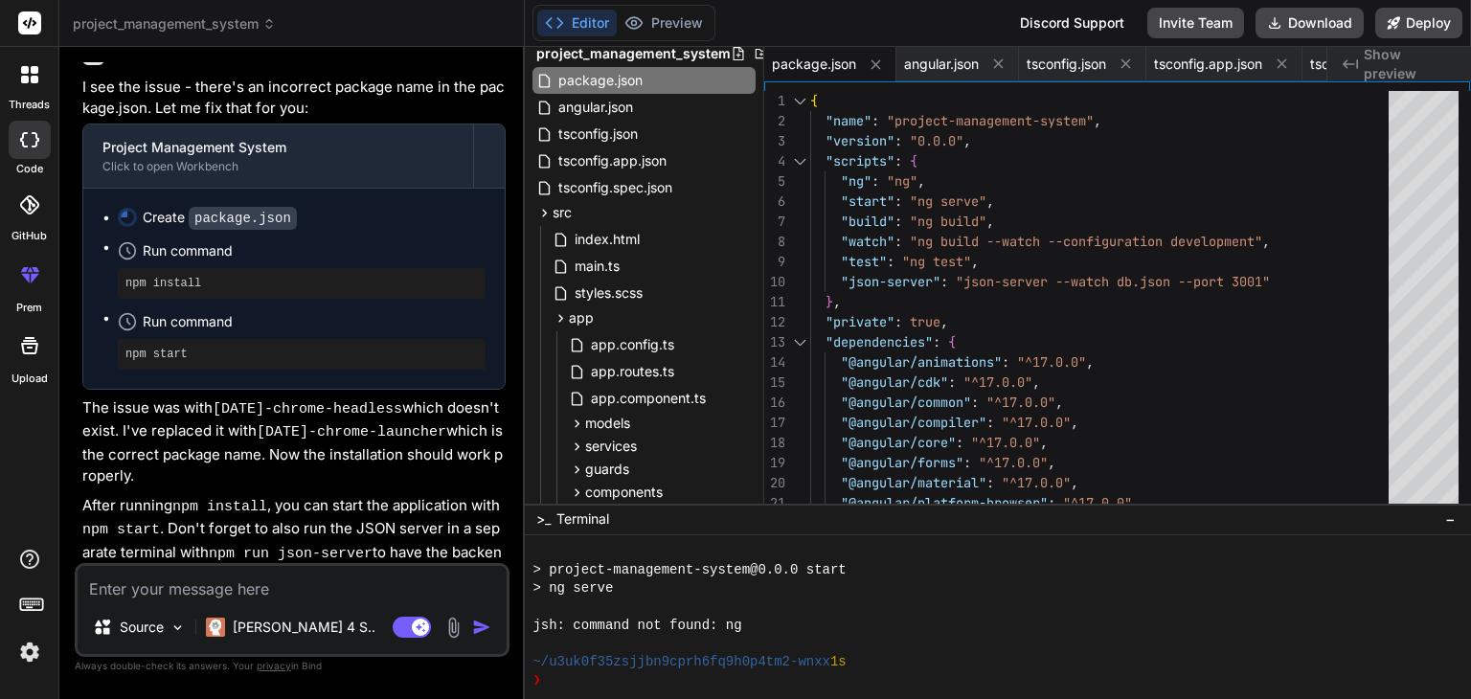
scroll to position [4139, 0]
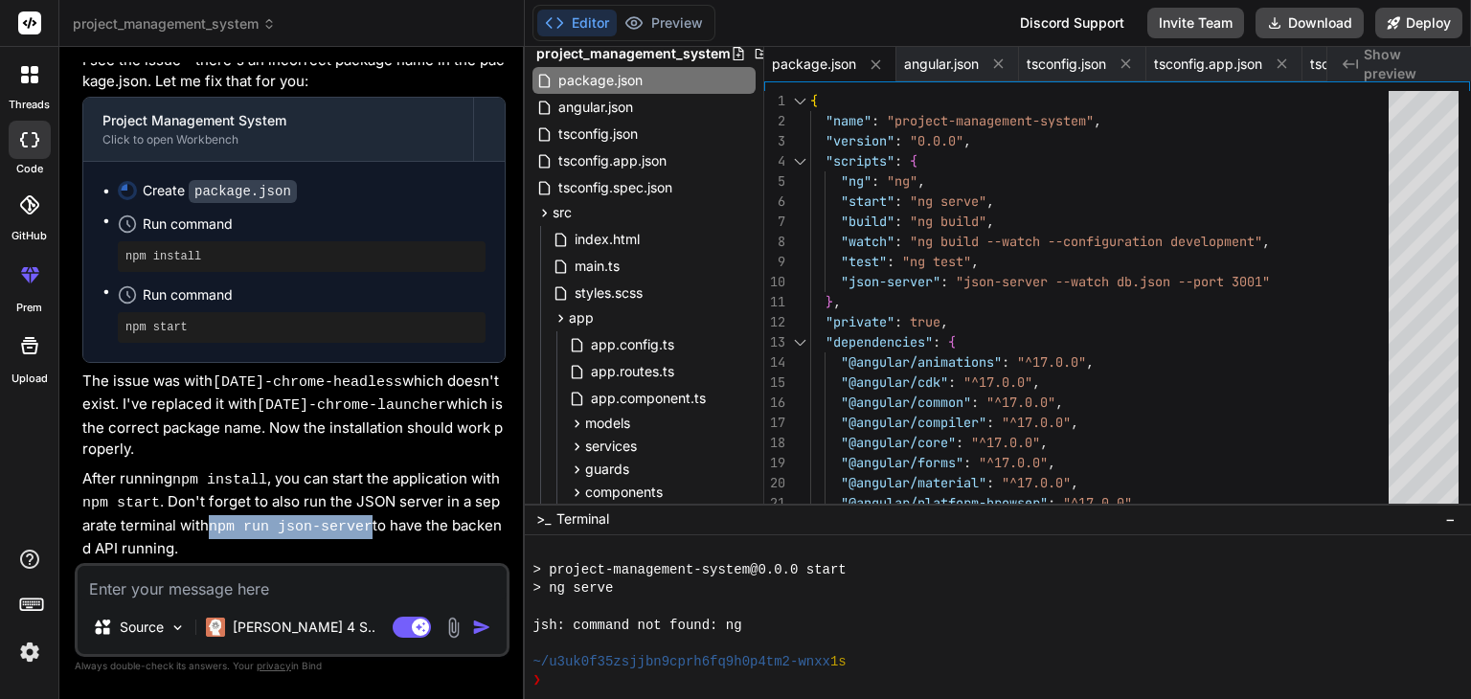
drag, startPoint x: 199, startPoint y: 529, endPoint x: 349, endPoint y: 529, distance: 149.4
click at [349, 529] on p "After running npm install , you can start the application with npm start . Don'…" at bounding box center [293, 514] width 423 height 92
copy code "npm run json-server"
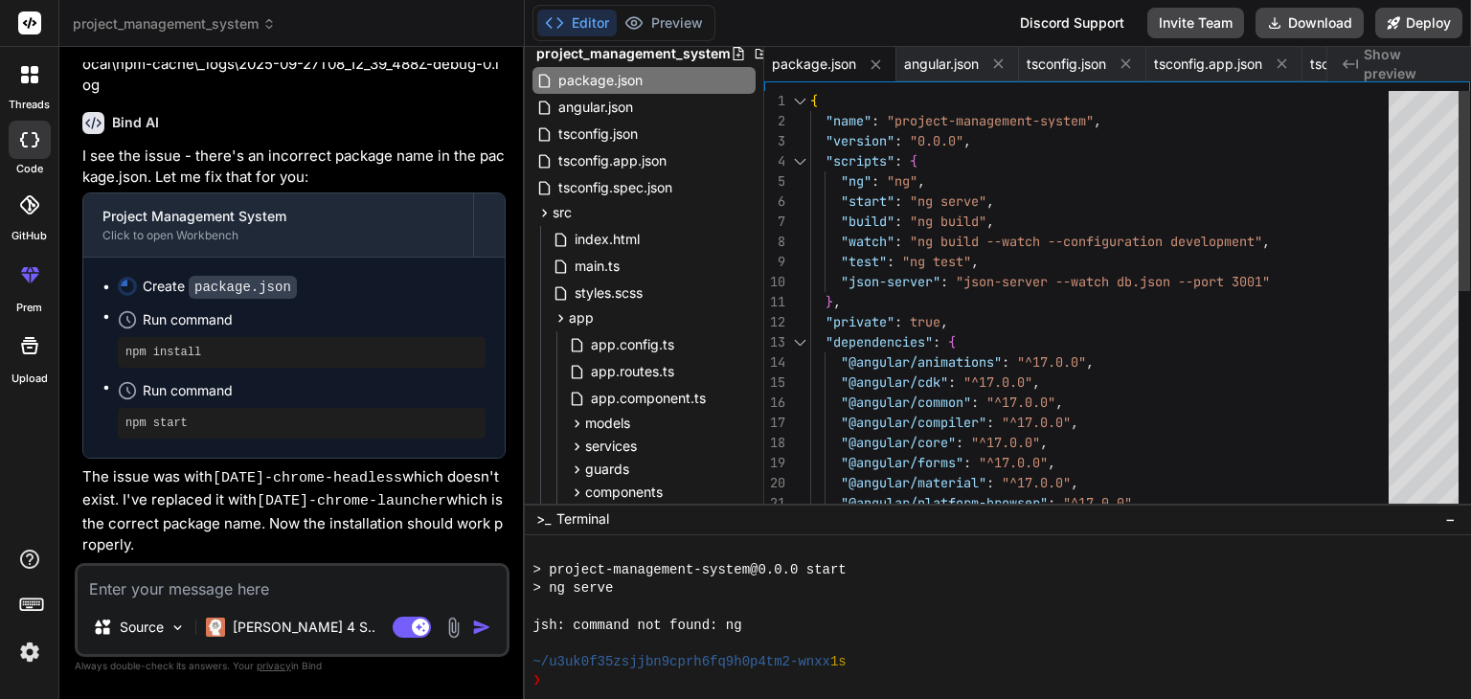
scroll to position [0, 0]
click at [972, 278] on div ""watch" : "ng build --watch --configuration development" , "test" : "ng test" ,…" at bounding box center [1105, 533] width 590 height 885
click at [1042, 391] on div ""watch" : "ng build --watch --configuration development" , "test" : "ng test" ,…" at bounding box center [1105, 533] width 590 height 885
click at [1027, 204] on div ""watch" : "ng build --watch --configuration development" , "test" : "ng test" ,…" at bounding box center [1105, 533] width 590 height 885
type textarea "{ "name": "project-management-system", "version": "0.0.0", "scripts": { "ng": "…"
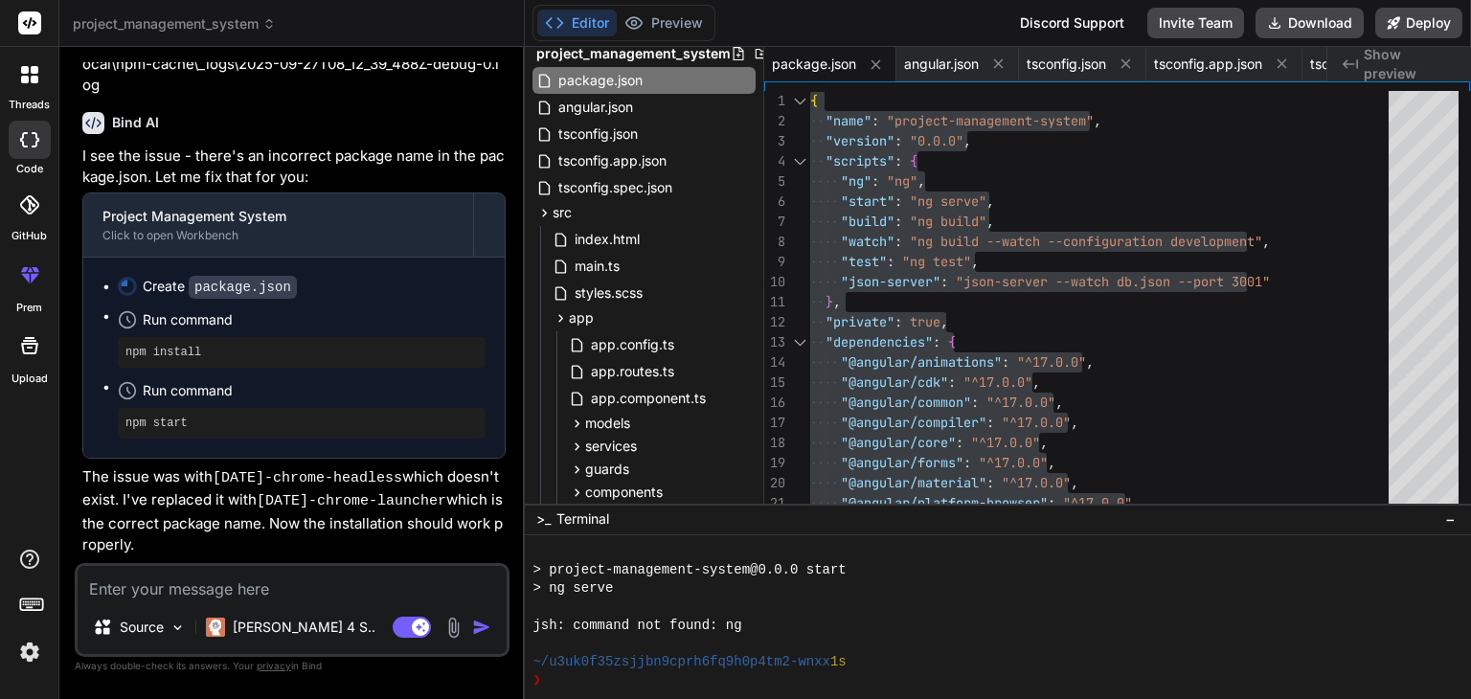
click at [211, 597] on textarea at bounding box center [292, 583] width 429 height 34
paste textarea "npm warn deprecated inflight@1.0.6: This module is not supported, and leaks mem…"
type textarea "npm warn deprecated inflight@1.0.6: This module is not supported, and leaks mem…"
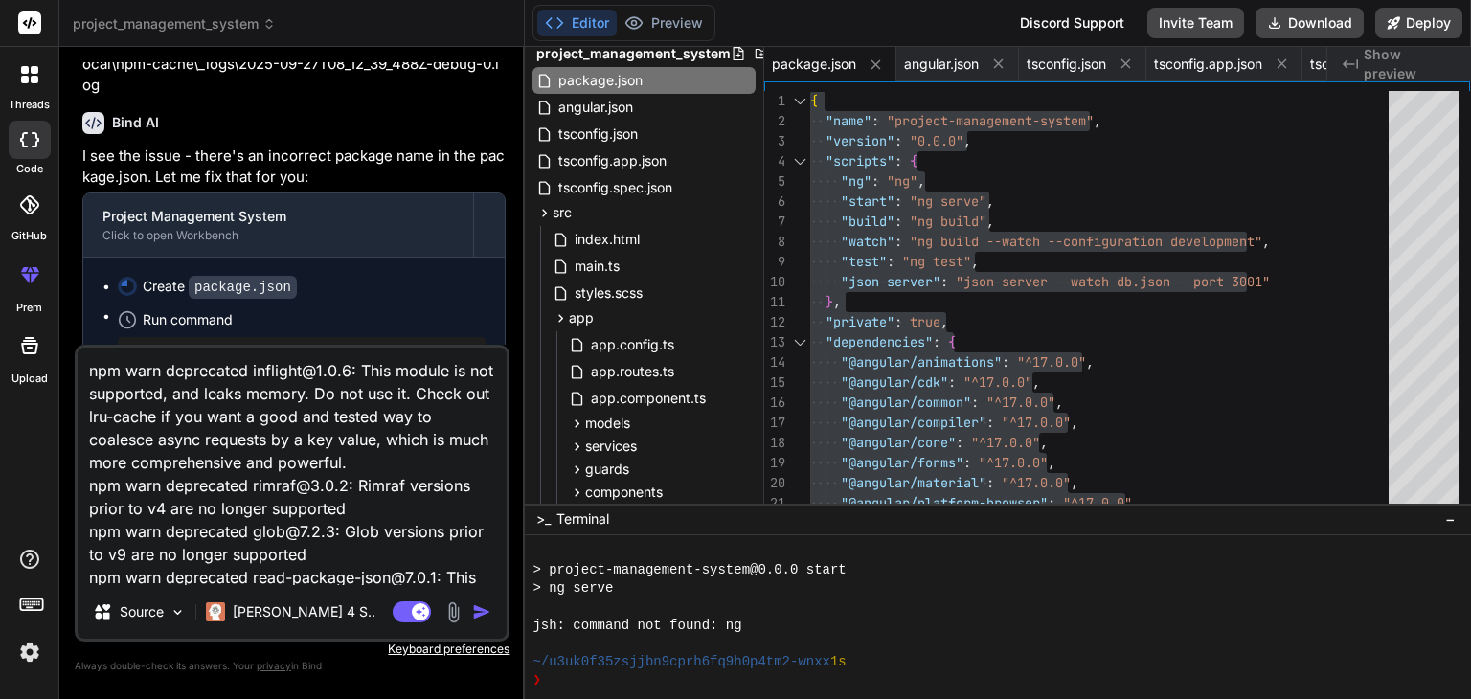
scroll to position [346, 0]
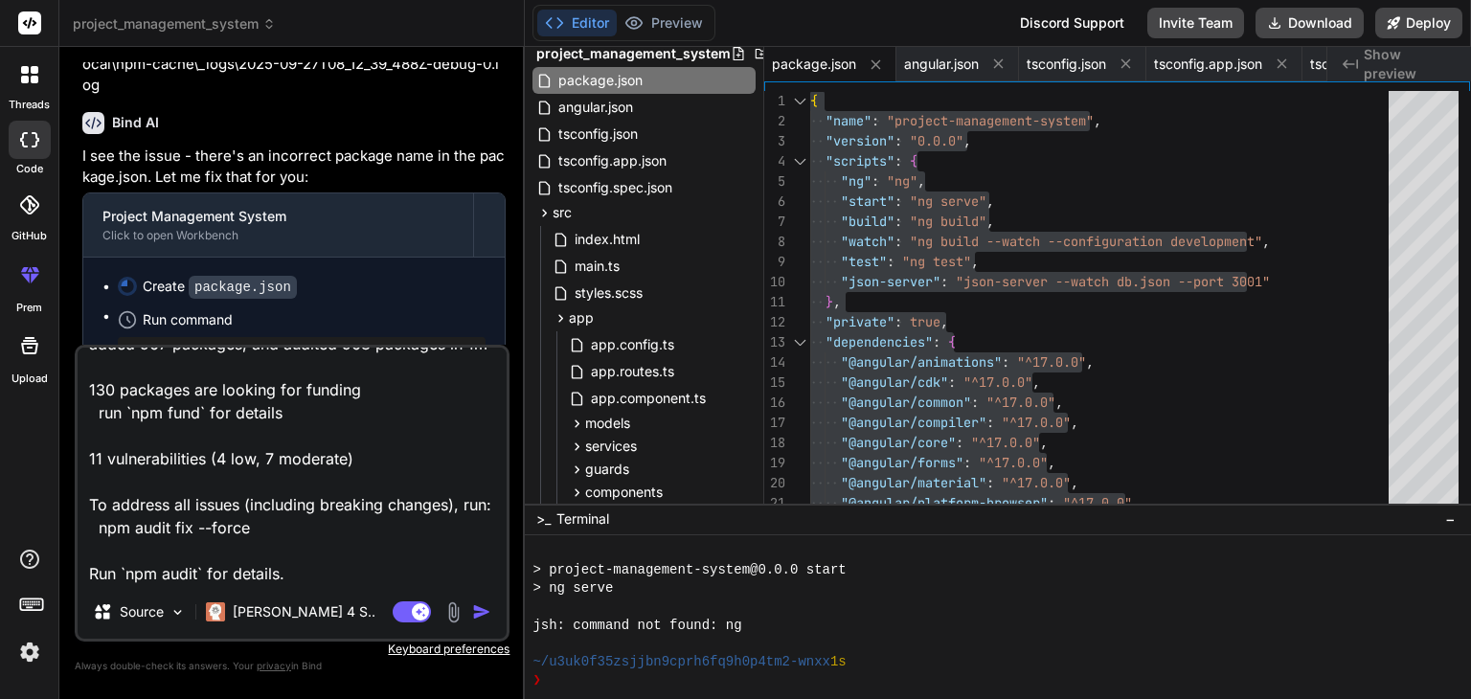
type textarea "x"
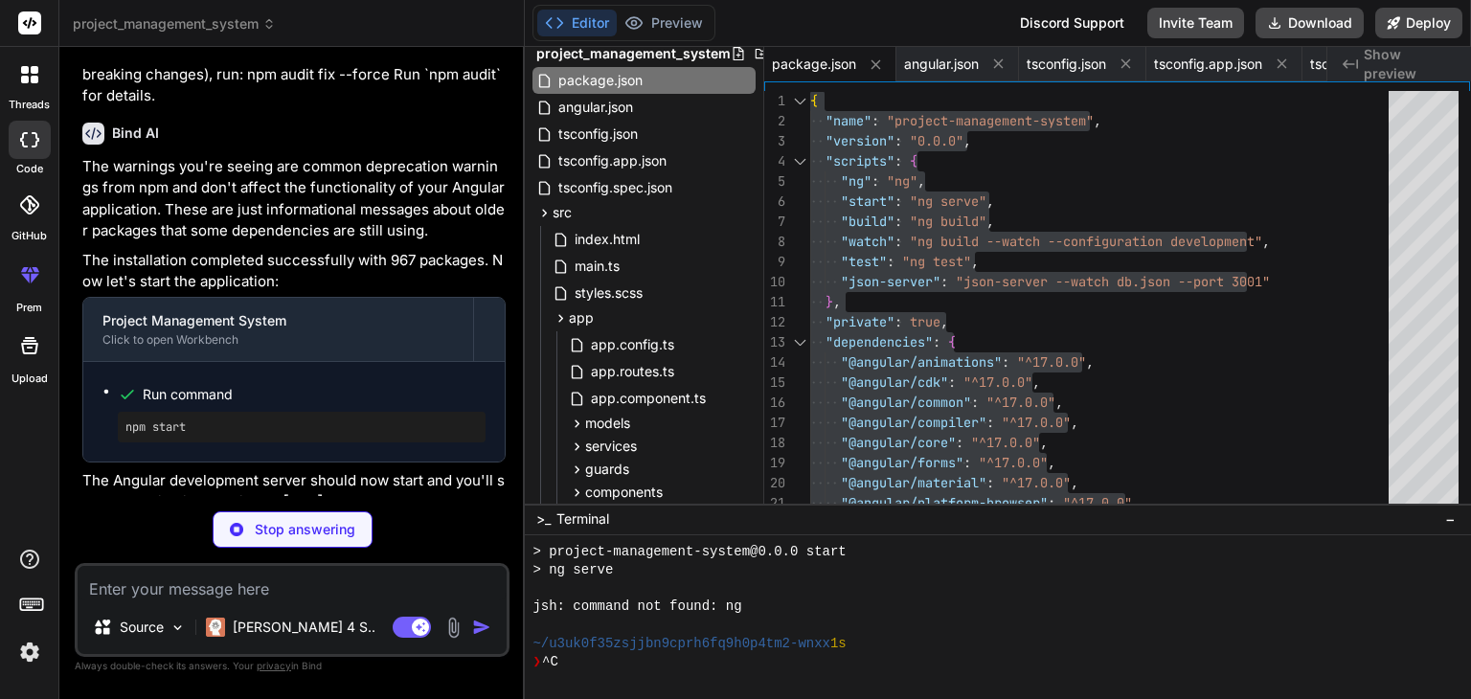
scroll to position [4892, 0]
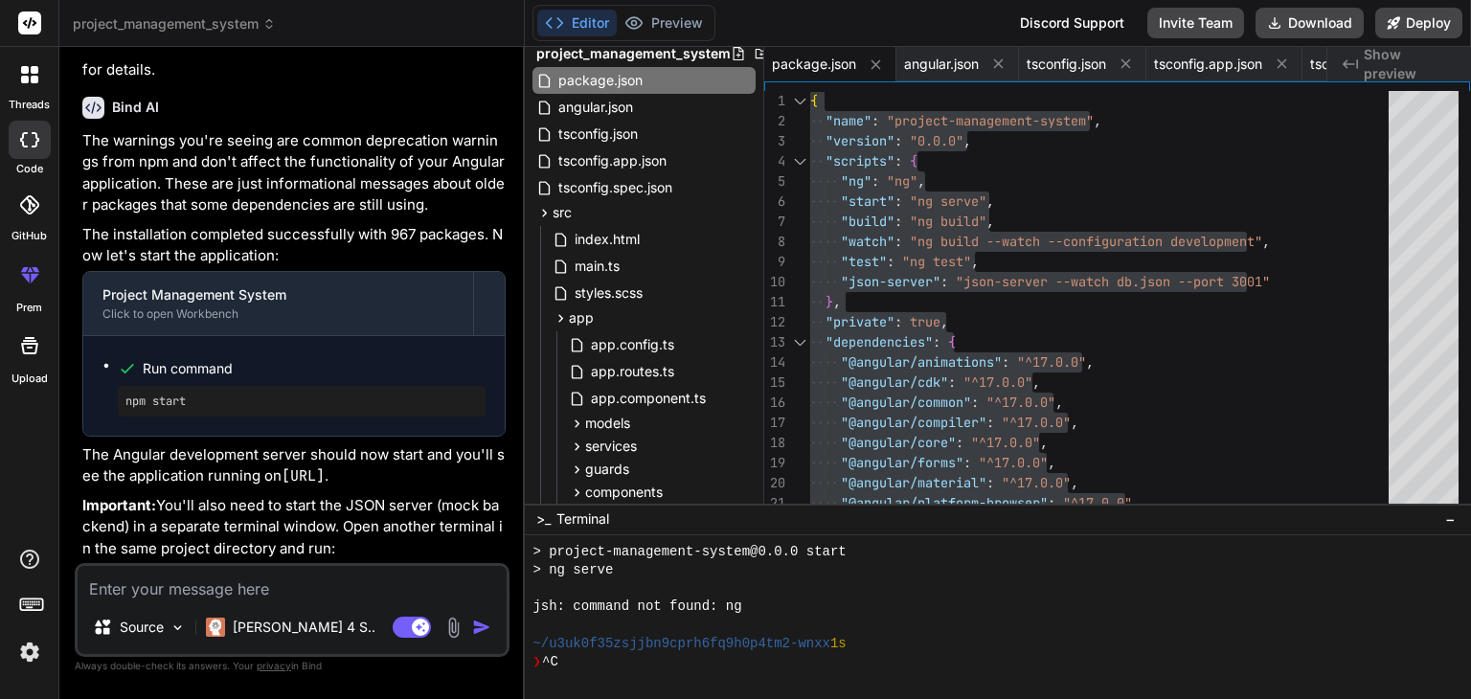
type textarea "x"
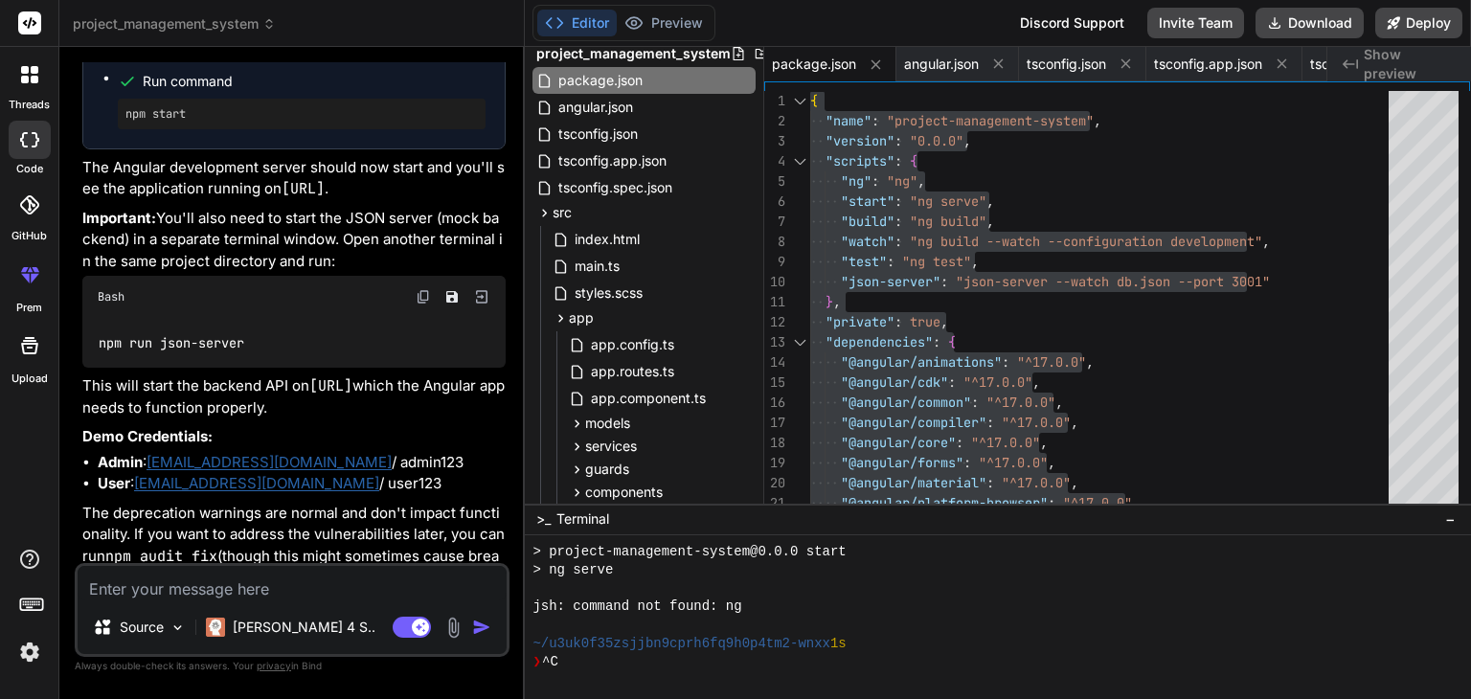
scroll to position [5269, 0]
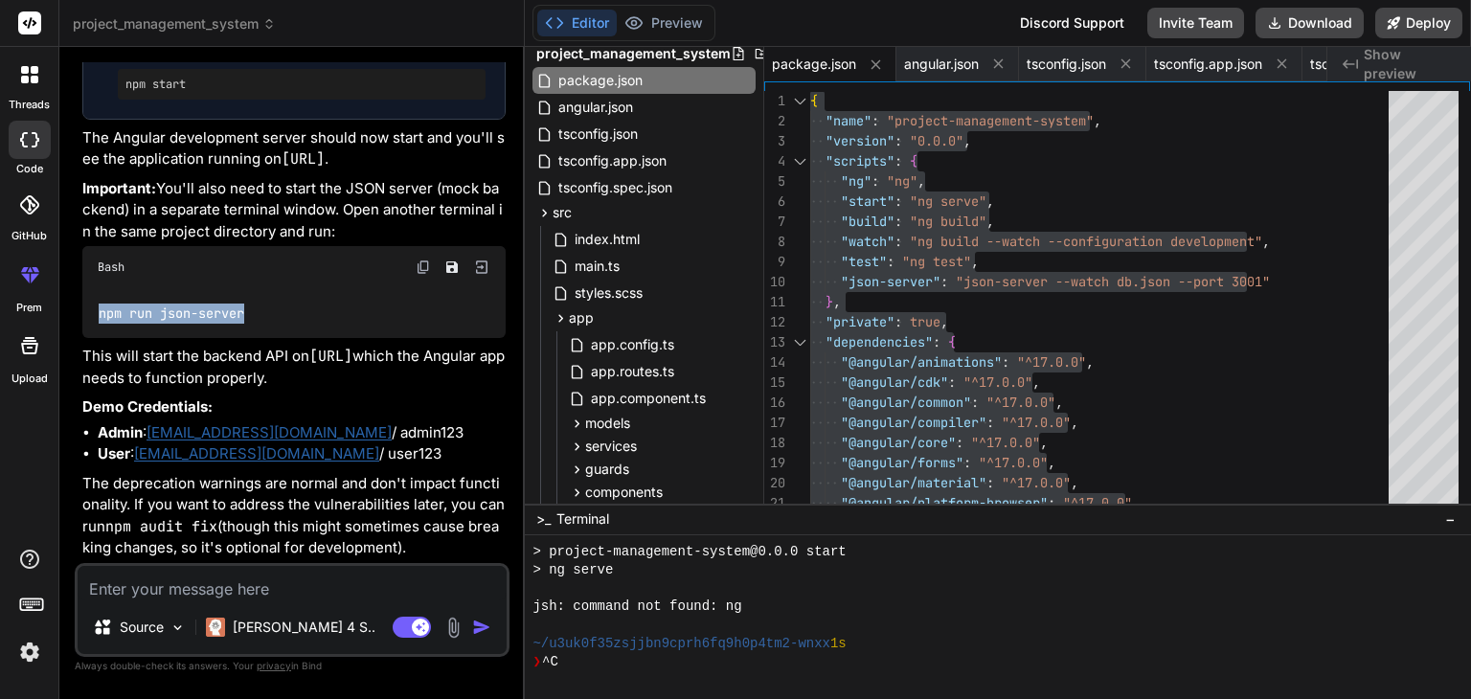
drag, startPoint x: 98, startPoint y: 315, endPoint x: 249, endPoint y: 319, distance: 151.4
click at [249, 319] on div "npm run json-server" at bounding box center [293, 313] width 423 height 50
copy code "npm run json-server"
click at [241, 585] on textarea at bounding box center [292, 583] width 429 height 34
paste textarea "Type '{ expectedDate: Date | undefined; createdBy: string; createdDate: Date; i…"
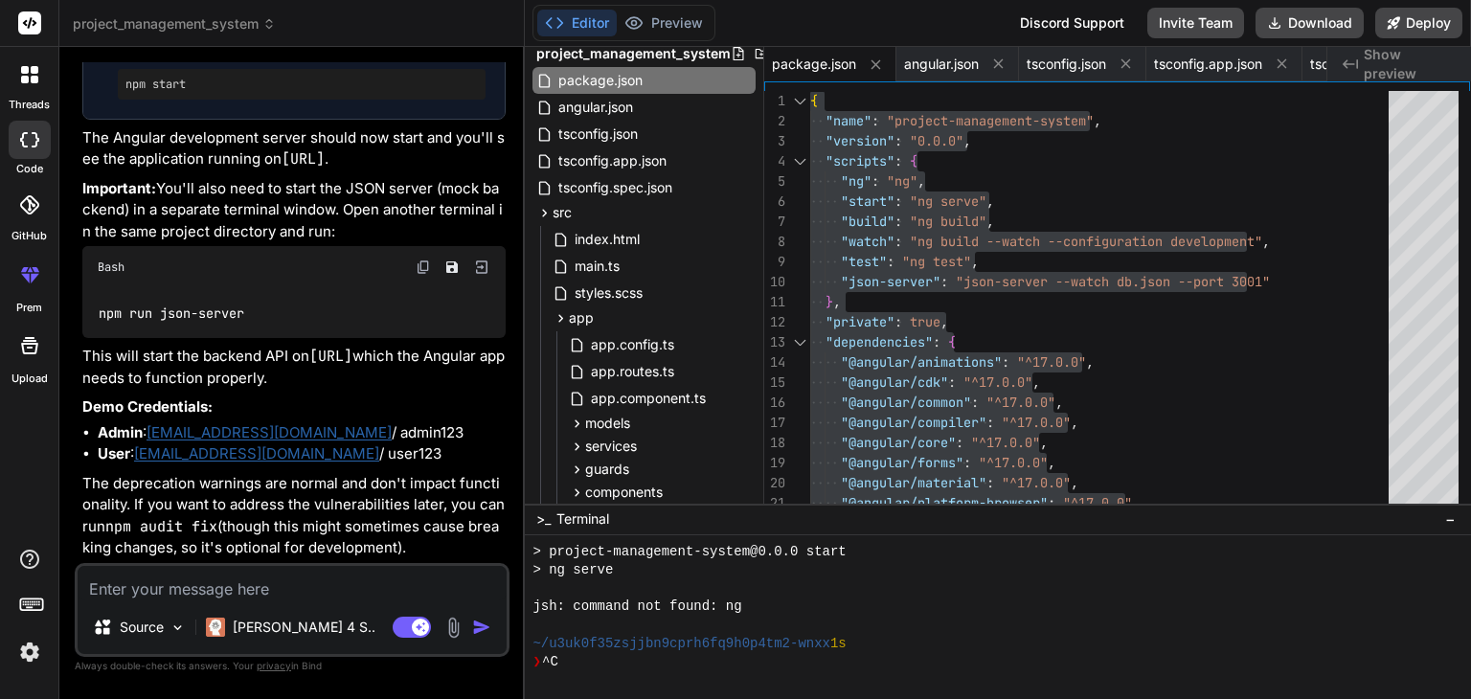
type textarea "Type '{ expectedDate: Date | undefined; createdBy: string; createdDate: Date; i…"
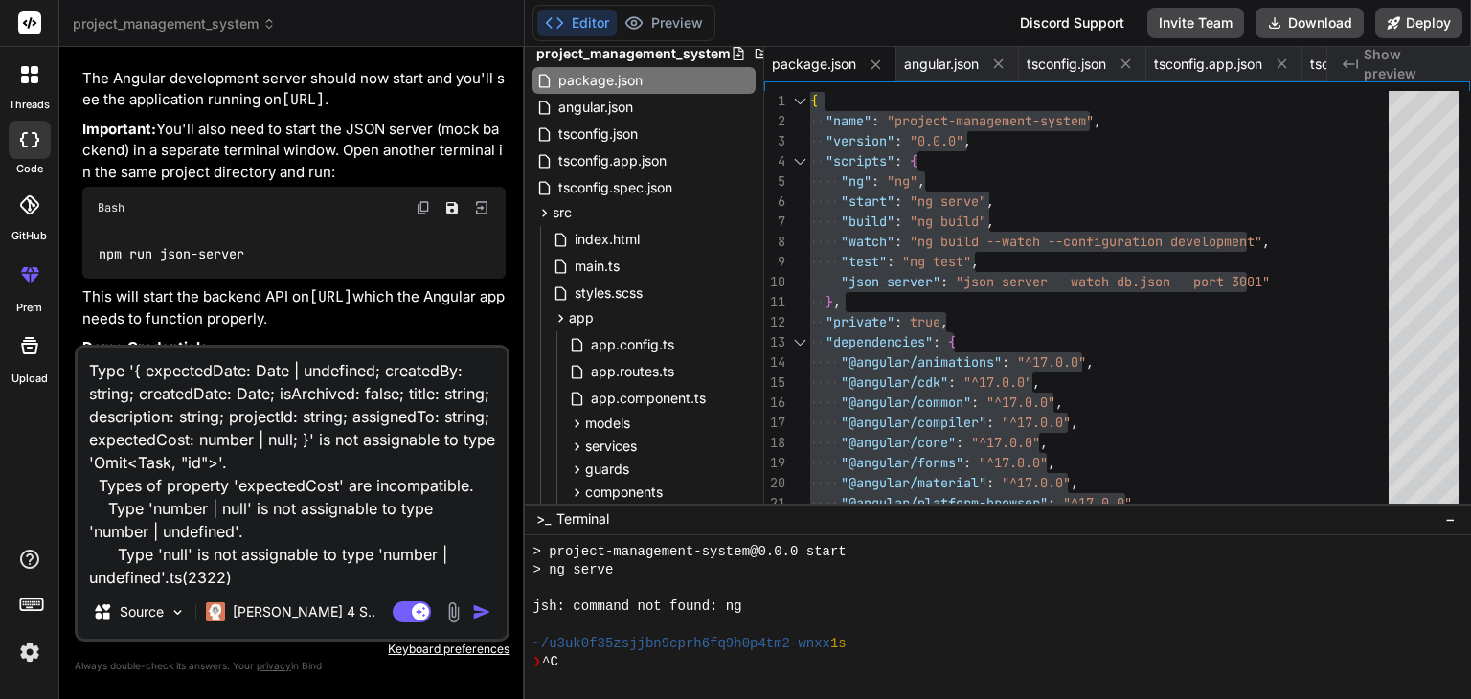
scroll to position [1, 0]
type textarea "x"
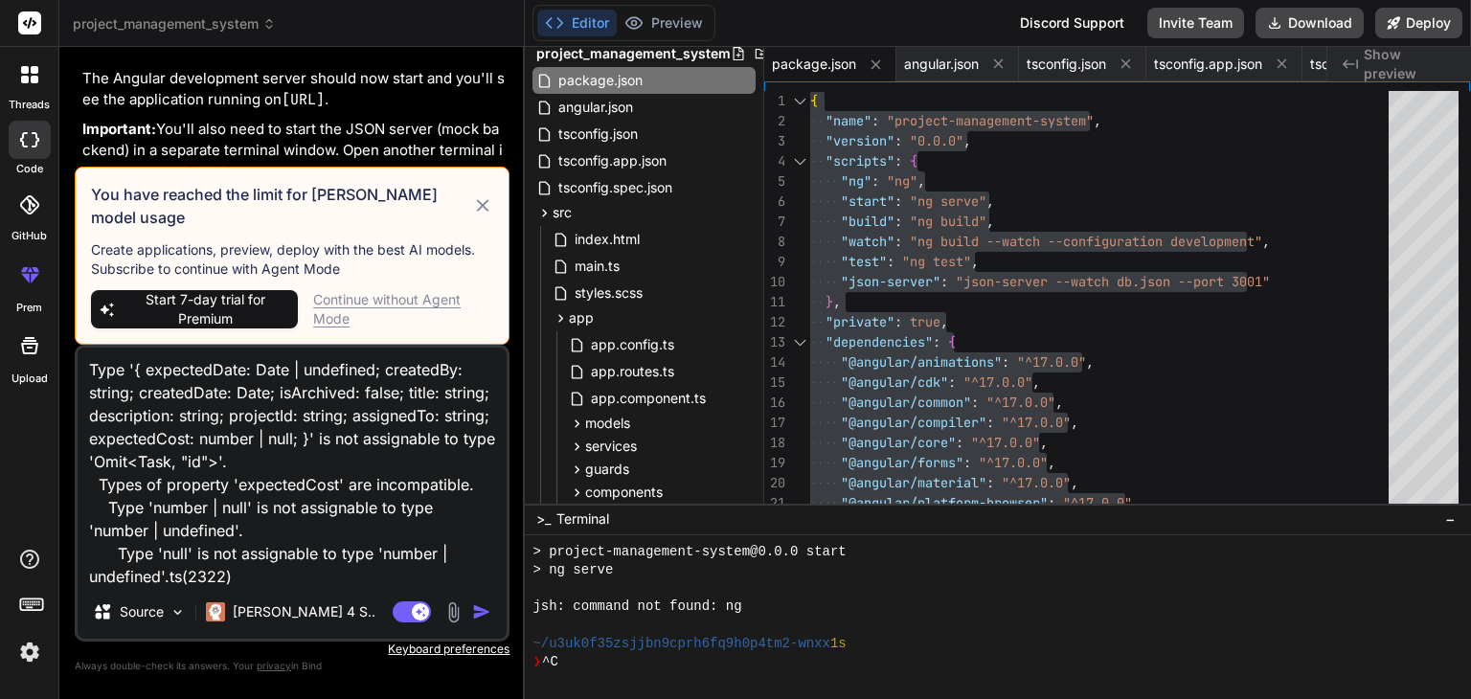
type textarea "Type '{ expectedDate: Date | undefined; createdBy: string; createdDate: Date; i…"
click at [220, 313] on span "Start 7-day trial for Premium" at bounding box center [206, 309] width 170 height 38
type textarea "x"
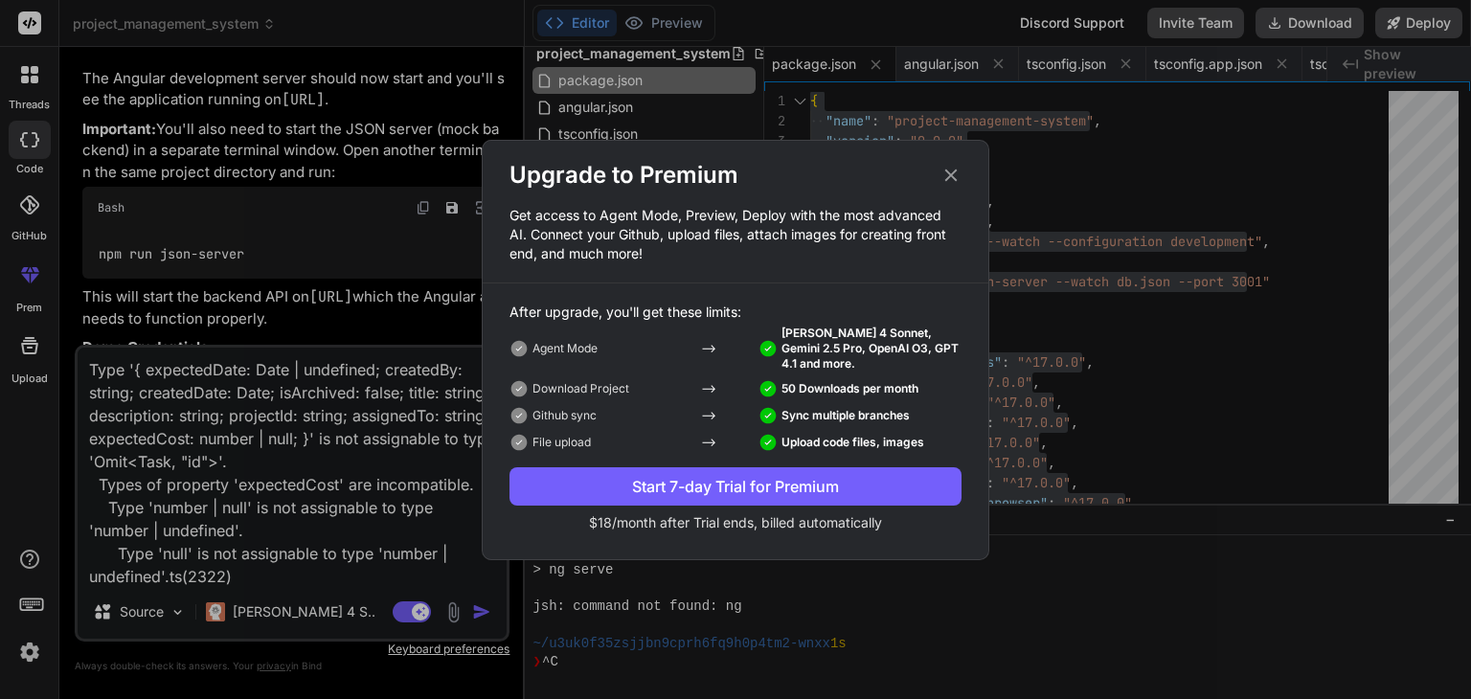
click at [602, 472] on button "Start 7-day Trial for Premium" at bounding box center [736, 486] width 452 height 38
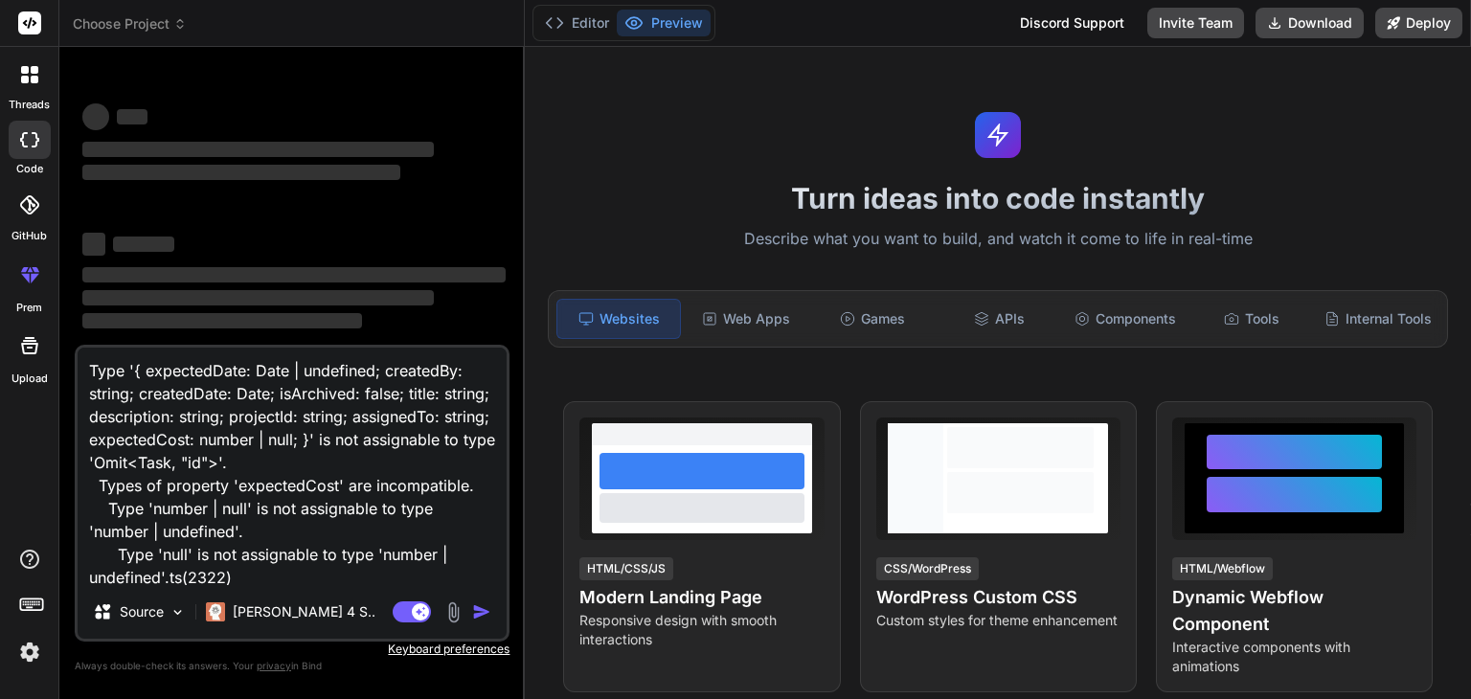
click at [288, 526] on textarea "Type '{ expectedDate: Date | undefined; createdBy: string; createdDate: Date; i…" at bounding box center [292, 467] width 429 height 238
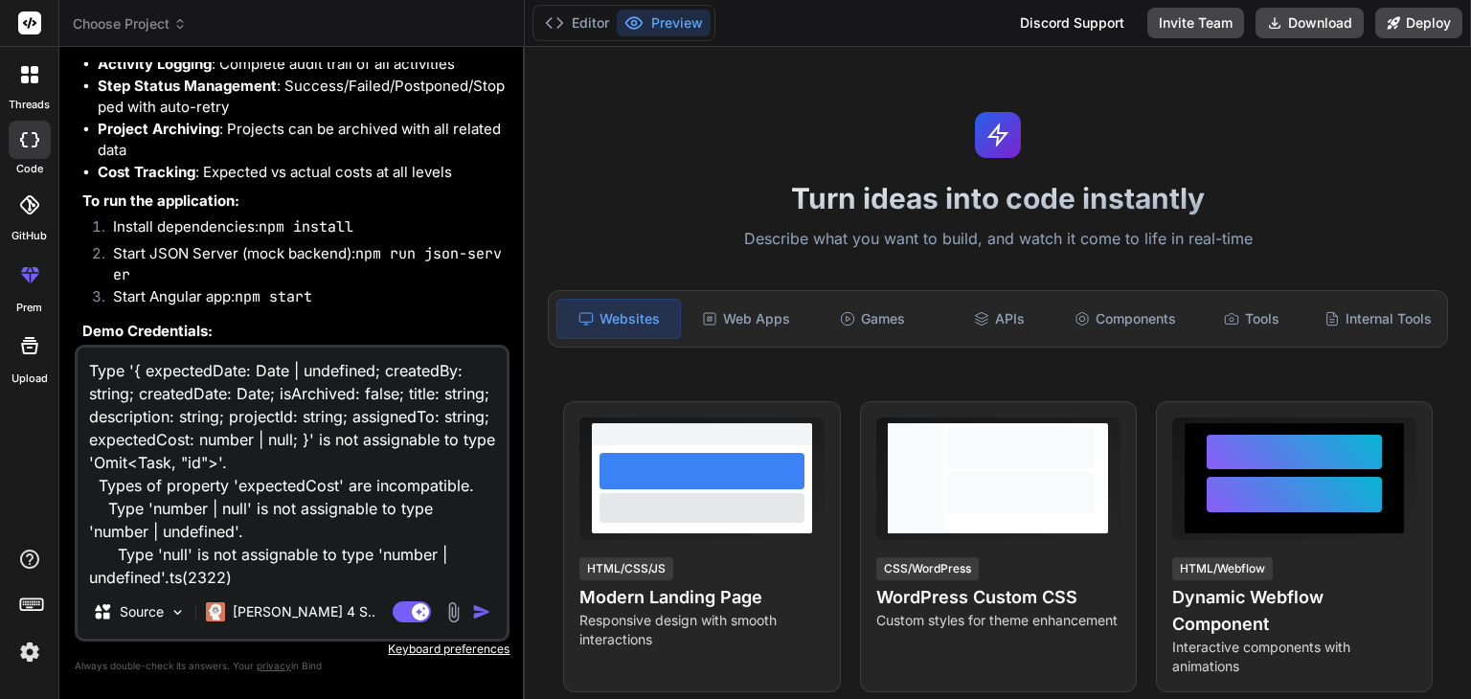
click at [476, 609] on img "button" at bounding box center [481, 611] width 19 height 19
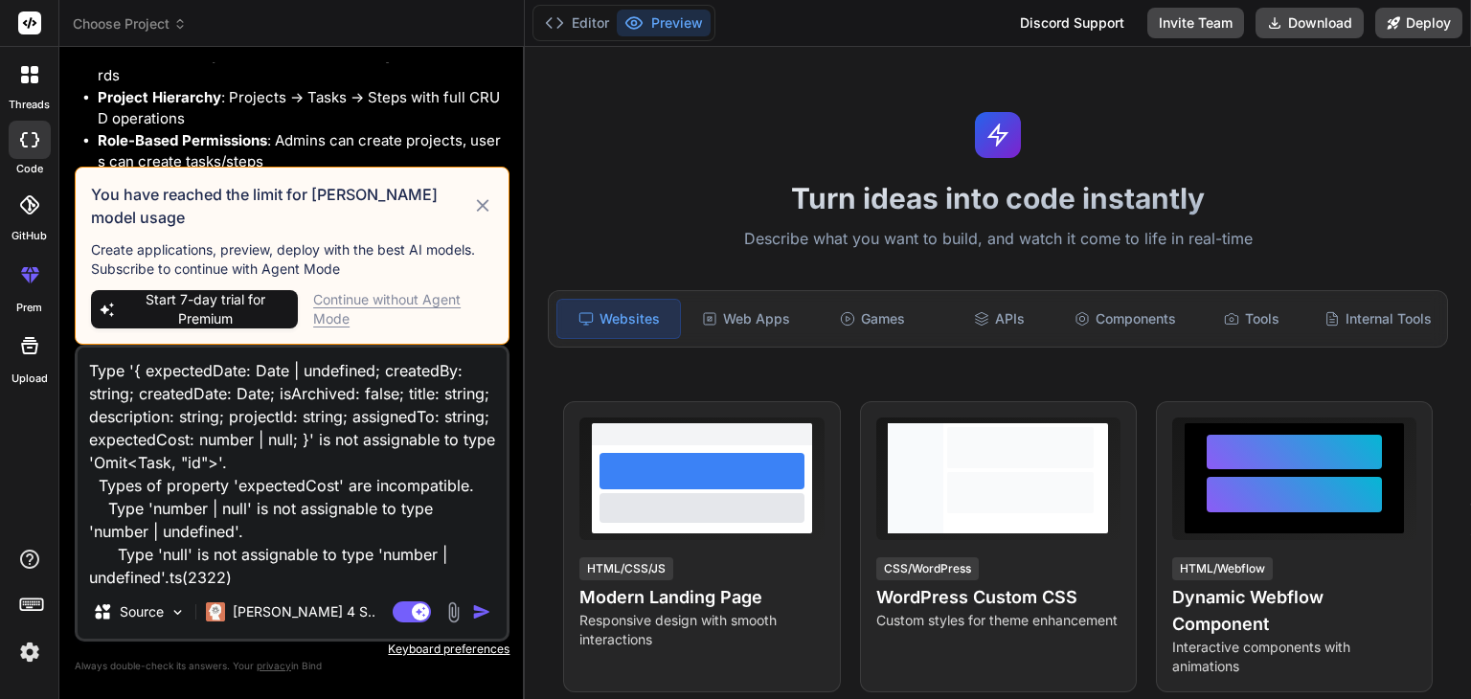
scroll to position [3174, 0]
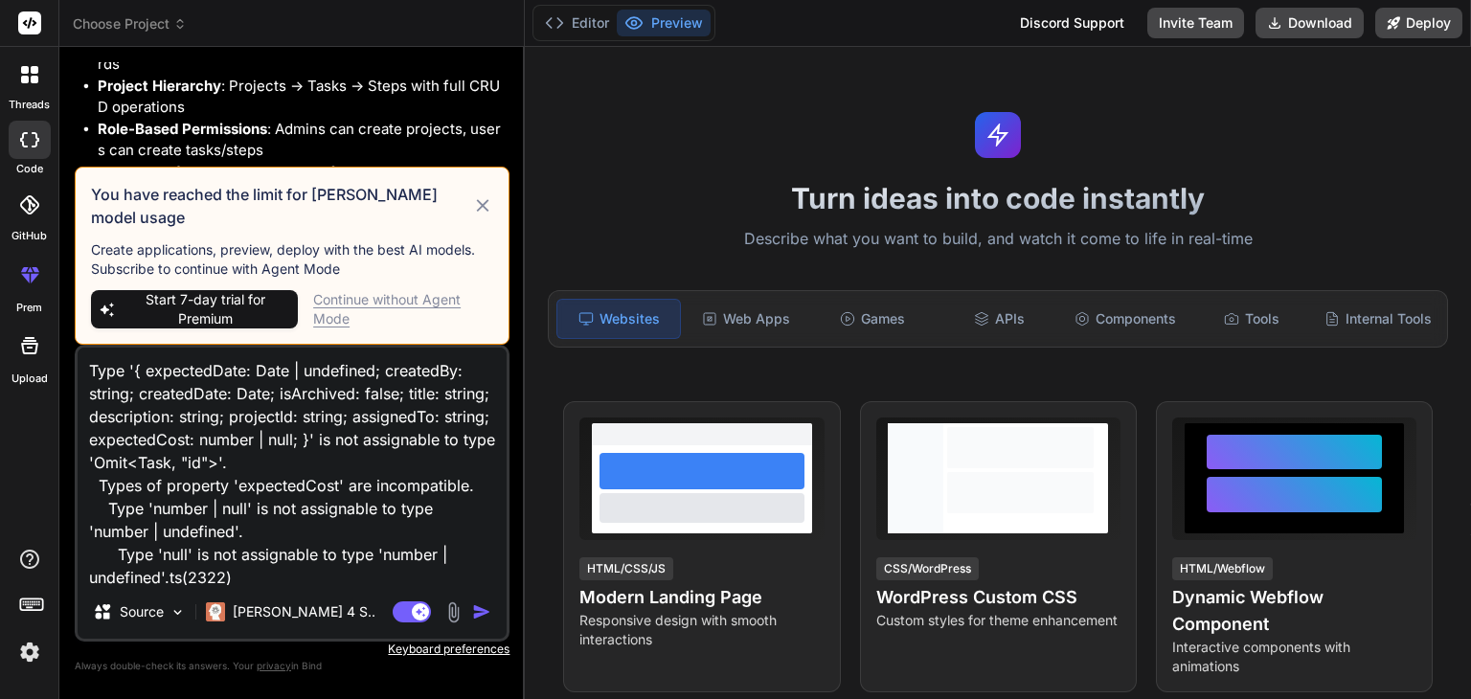
click at [370, 306] on div "Continue without Agent Mode" at bounding box center [403, 309] width 180 height 38
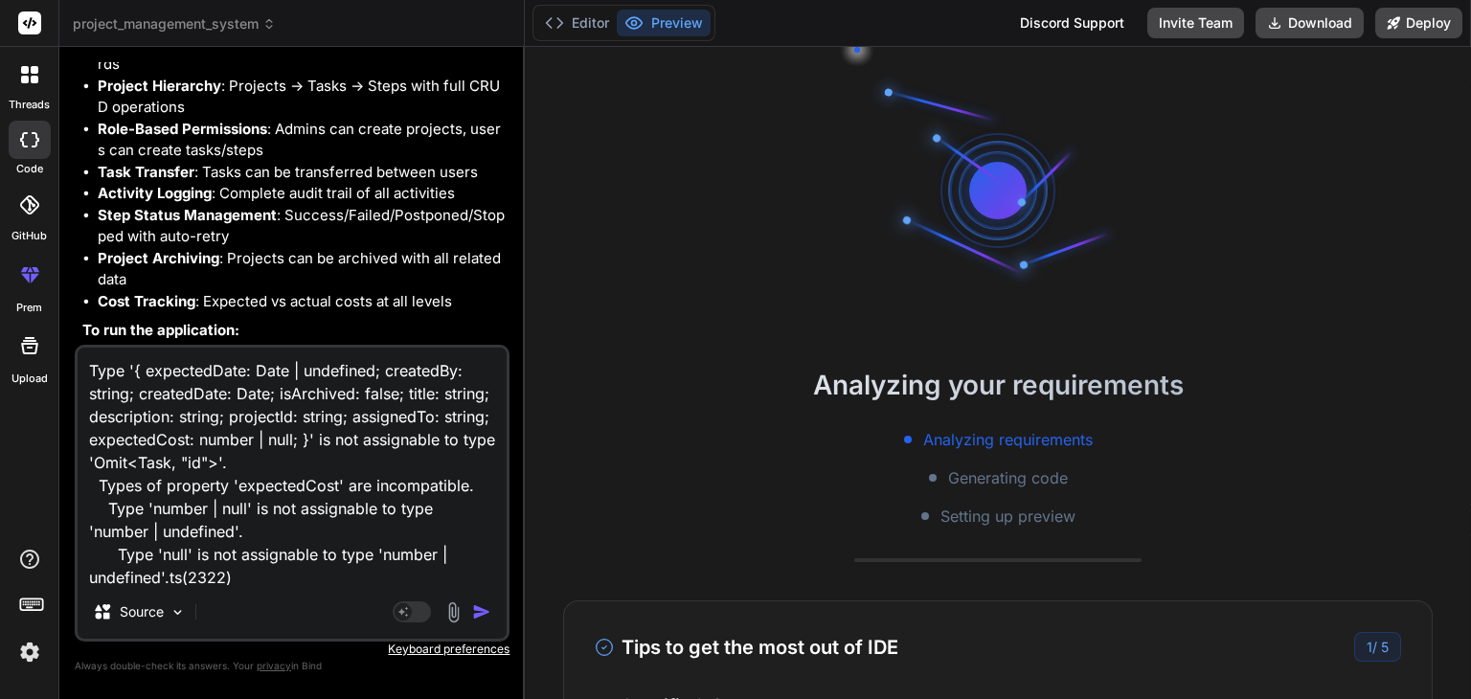
scroll to position [18, 0]
click at [269, 507] on textarea "Type '{ expectedDate: Date | undefined; createdBy: string; createdDate: Date; i…" at bounding box center [292, 467] width 429 height 238
click at [345, 559] on textarea "Type '{ expectedDate: Date | undefined; createdBy: string; createdDate: Date; i…" at bounding box center [292, 467] width 429 height 238
click at [345, 535] on textarea "Type '{ expectedDate: Date | undefined; createdBy: string; createdDate: Date; i…" at bounding box center [292, 467] width 429 height 238
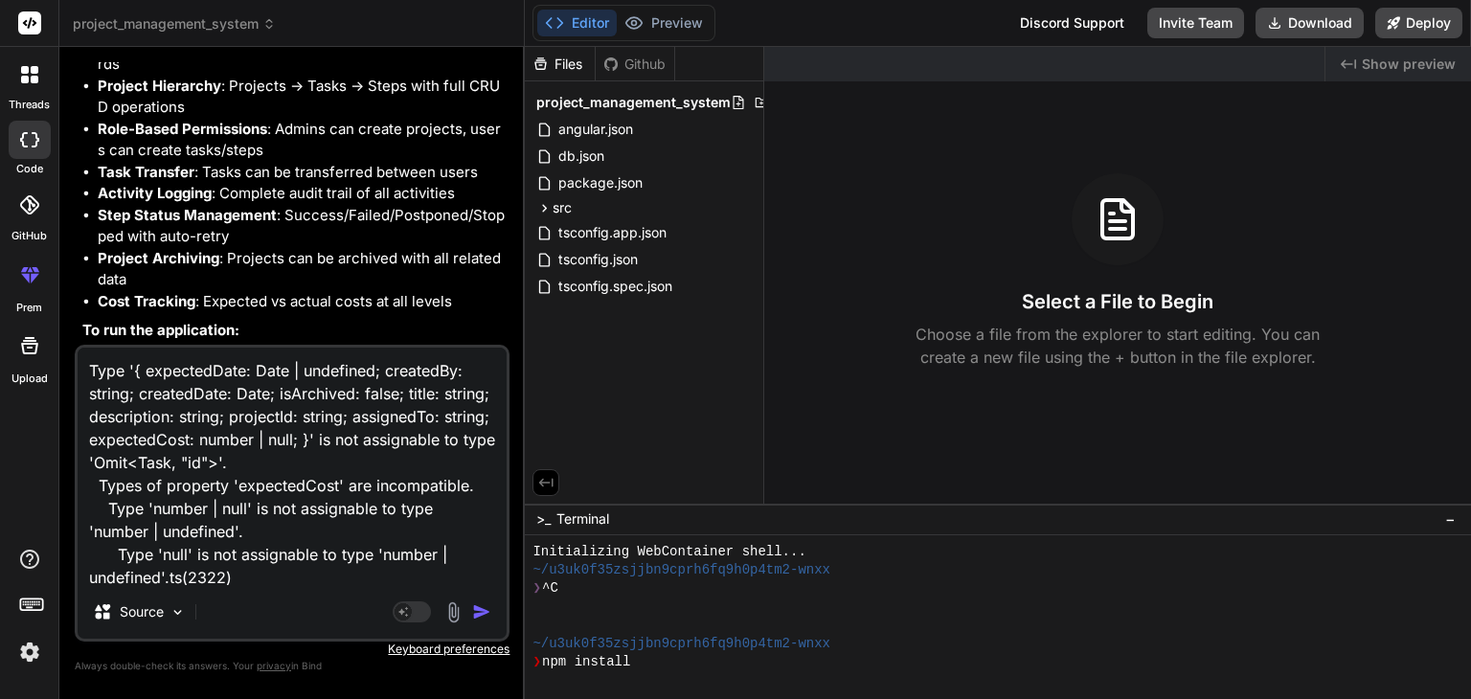
type textarea "x"
